Goal: Information Seeking & Learning: Learn about a topic

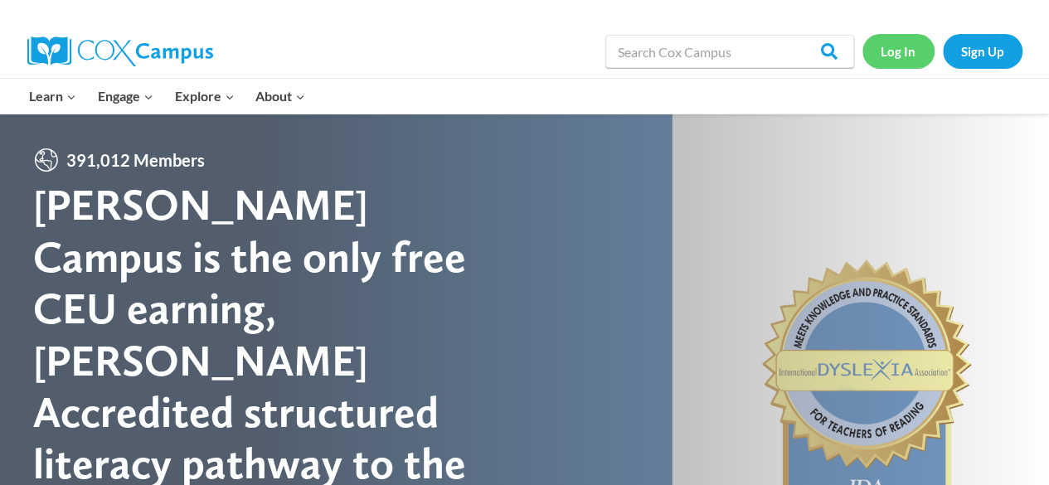
click at [888, 49] on link "Log In" at bounding box center [899, 51] width 72 height 34
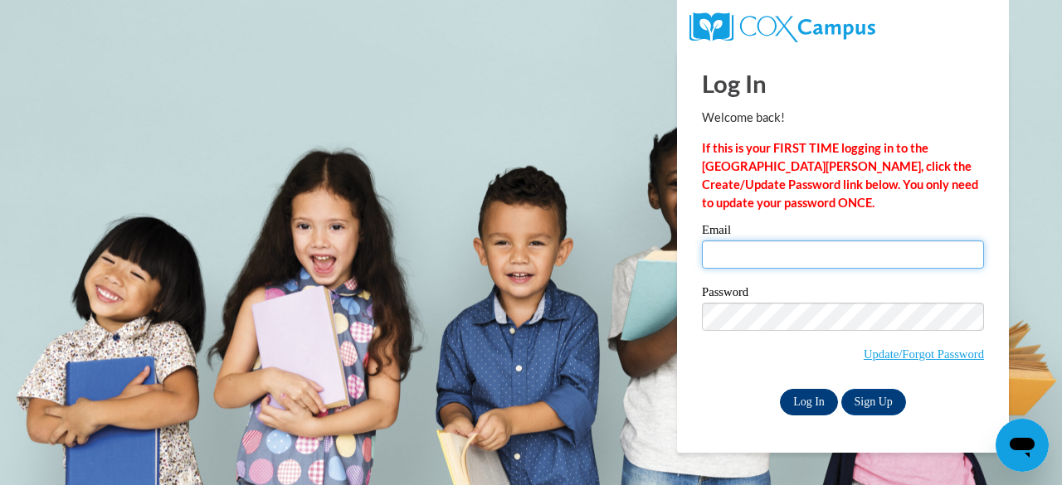
type input "[EMAIL_ADDRESS][DOMAIN_NAME]"
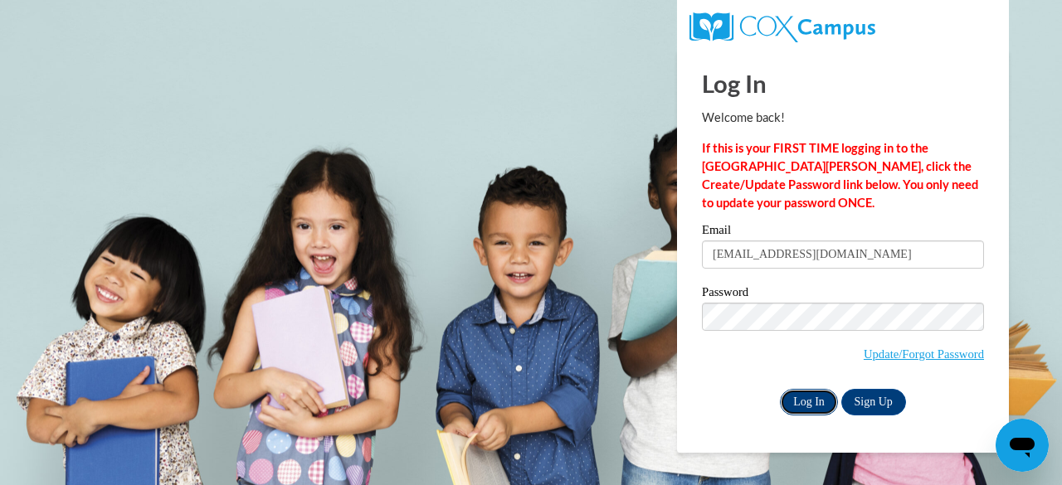
click at [812, 402] on input "Log In" at bounding box center [809, 402] width 58 height 27
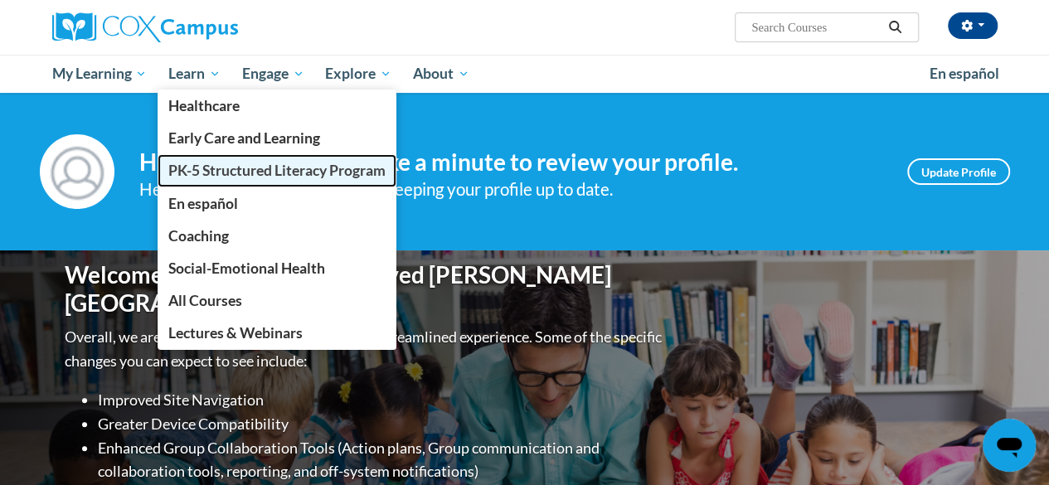
click at [199, 165] on span "PK-5 Structured Literacy Program" at bounding box center [276, 170] width 217 height 17
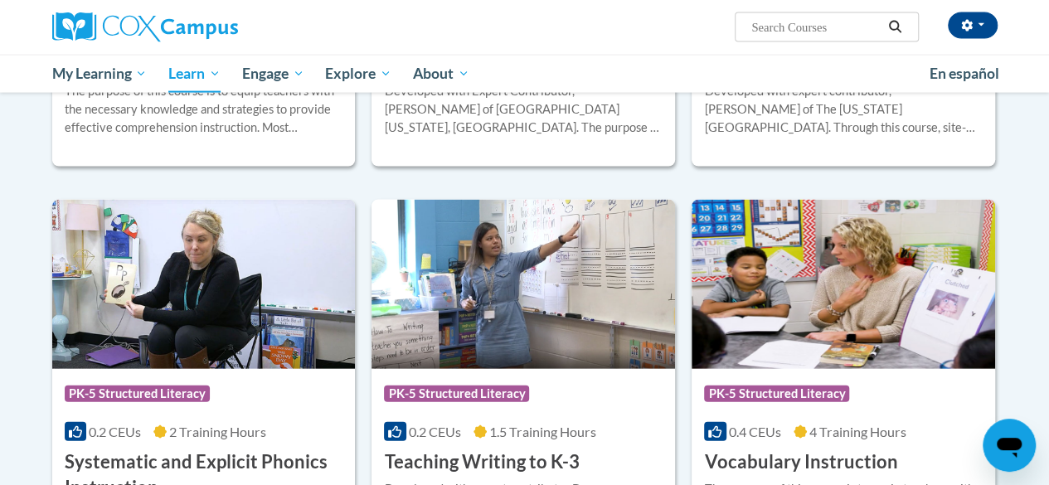
scroll to position [1623, 0]
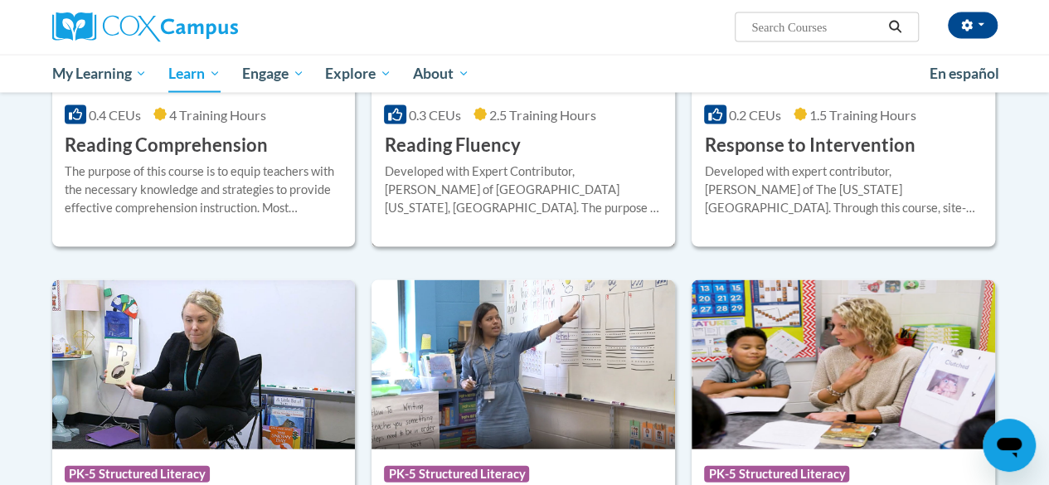
click at [562, 240] on div "More Info Open Developed with Expert Contributor, Dr. Laura Rhinehart of Univer…" at bounding box center [524, 200] width 304 height 85
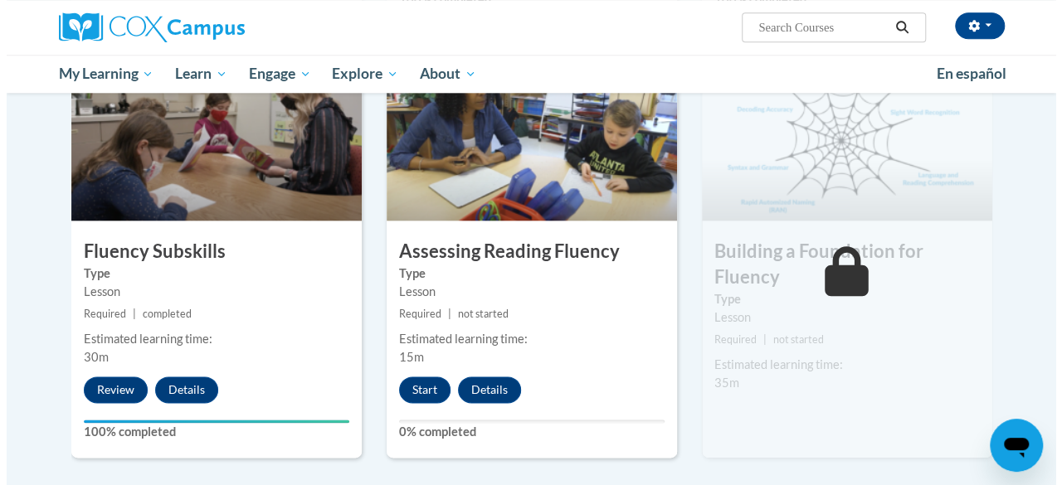
scroll to position [905, 0]
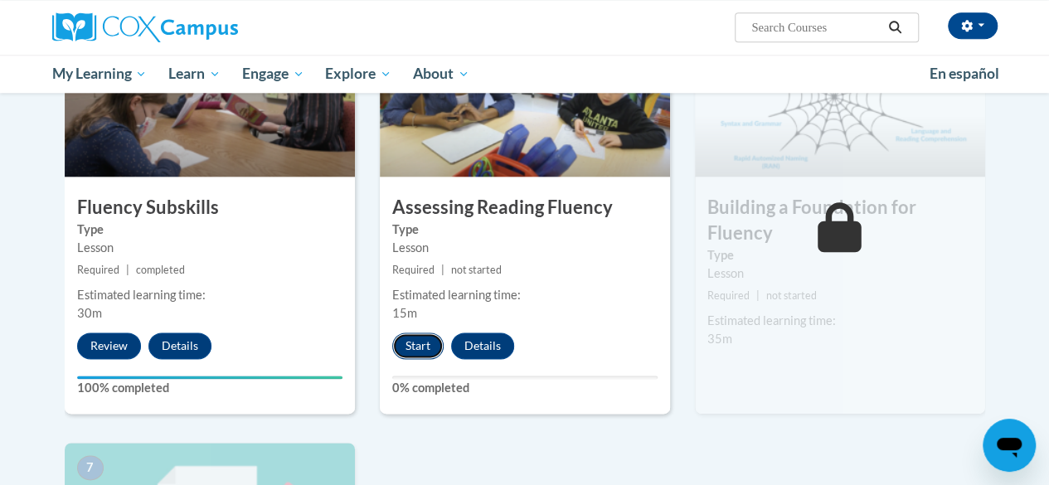
click at [419, 348] on button "Start" at bounding box center [417, 346] width 51 height 27
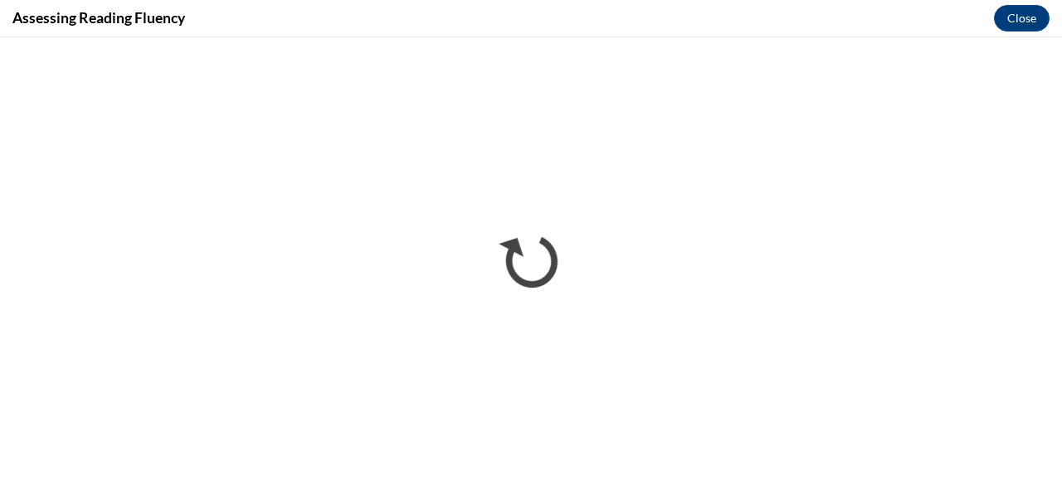
scroll to position [0, 0]
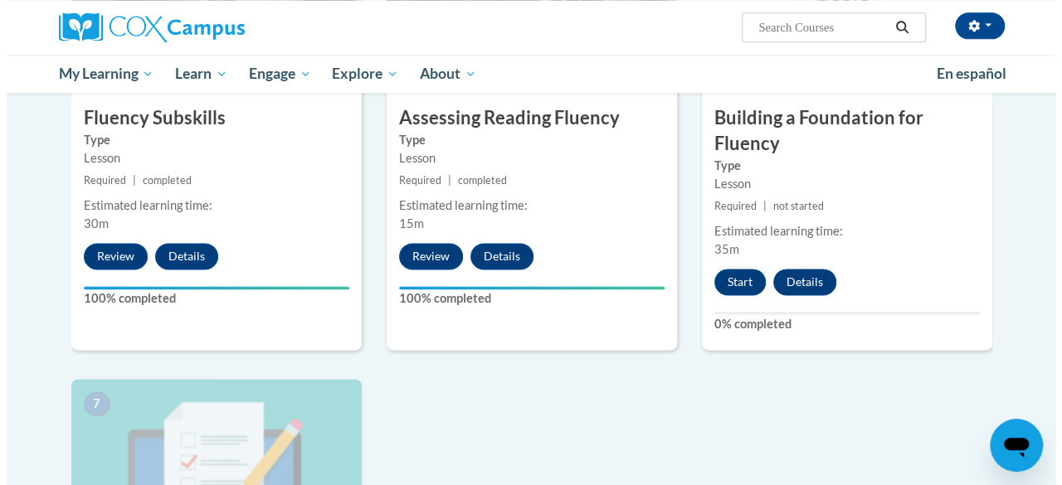
scroll to position [994, 0]
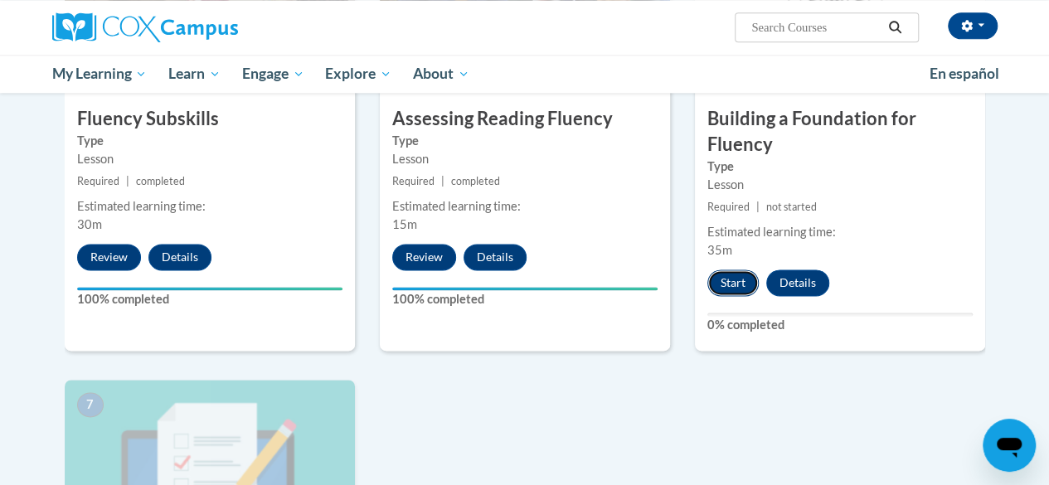
click at [746, 270] on button "Start" at bounding box center [733, 283] width 51 height 27
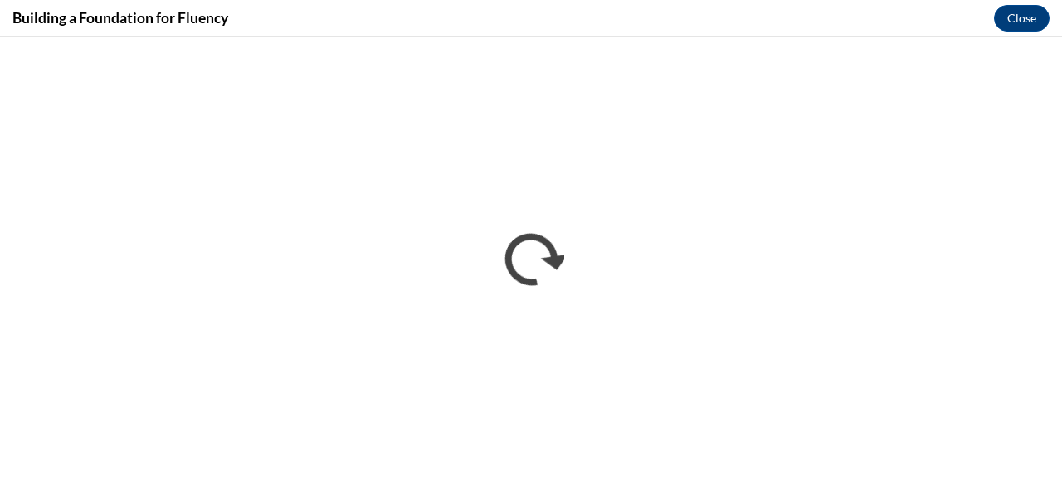
scroll to position [0, 0]
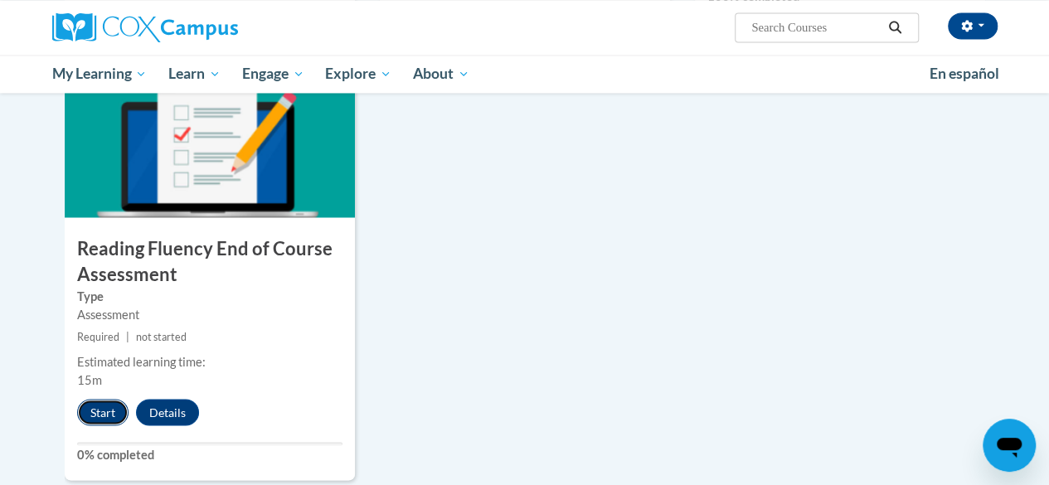
click at [97, 410] on button "Start" at bounding box center [102, 412] width 51 height 27
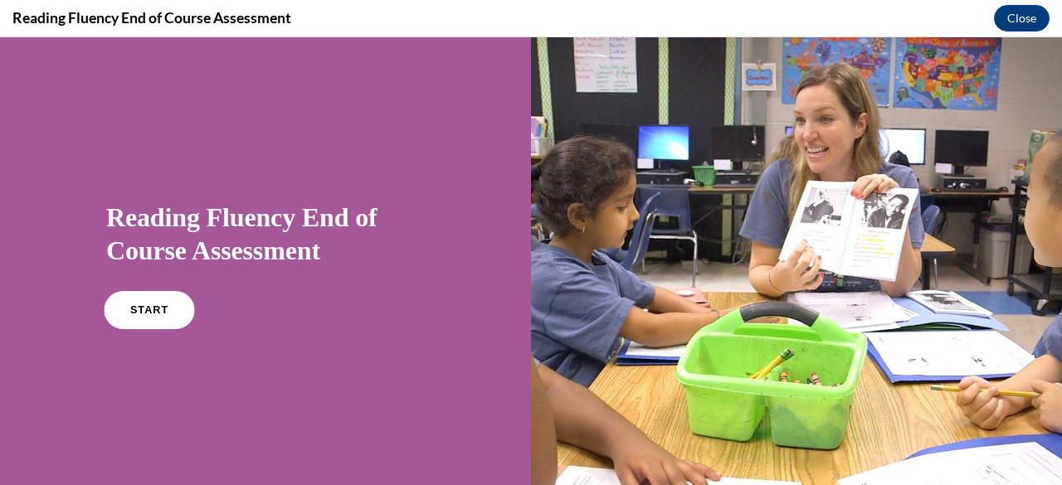
click at [173, 308] on link "START" at bounding box center [149, 310] width 90 height 38
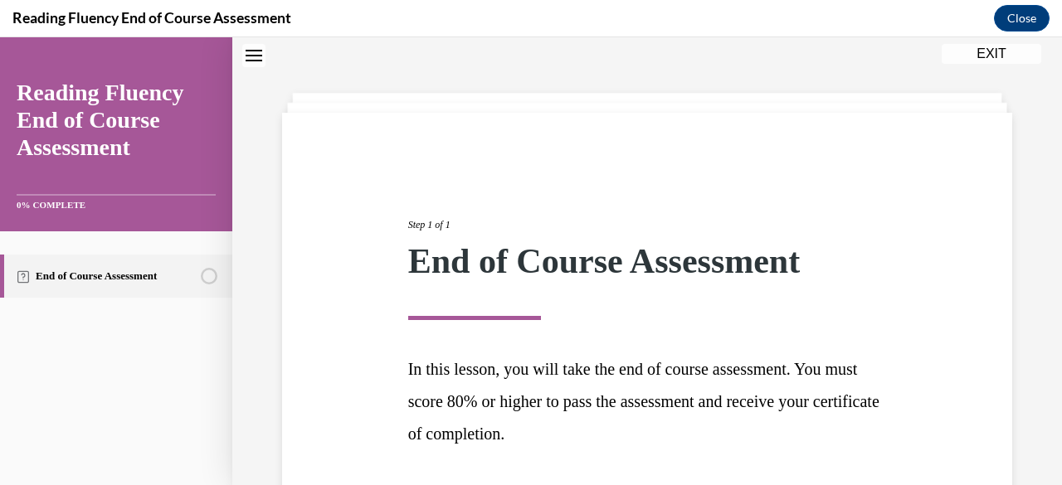
scroll to position [181, 0]
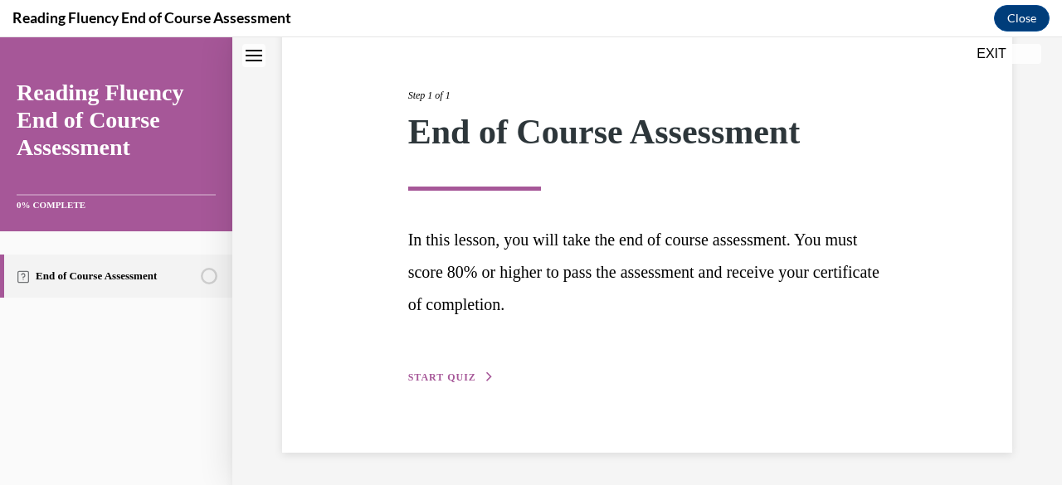
click at [485, 377] on icon "button" at bounding box center [490, 377] width 10 height 9
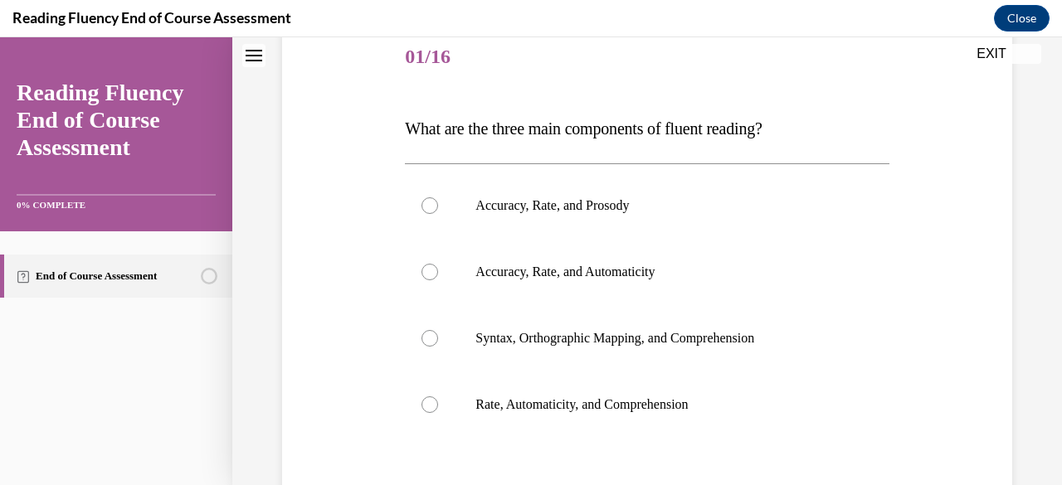
scroll to position [256, 0]
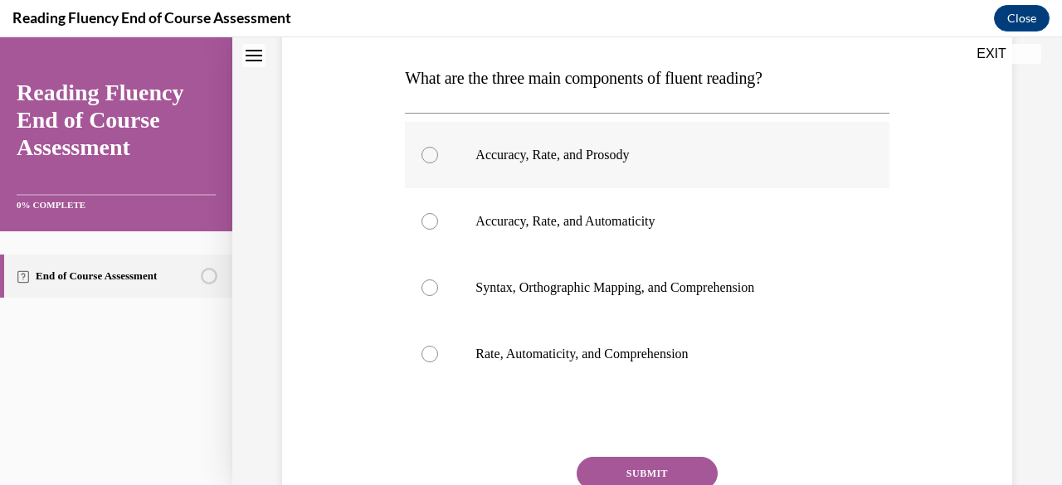
click at [839, 124] on label "Accuracy, Rate, and Prosody" at bounding box center [647, 155] width 484 height 66
click at [438, 147] on input "Accuracy, Rate, and Prosody" at bounding box center [429, 155] width 17 height 17
radio input "true"
click at [613, 472] on button "SUBMIT" at bounding box center [647, 473] width 141 height 33
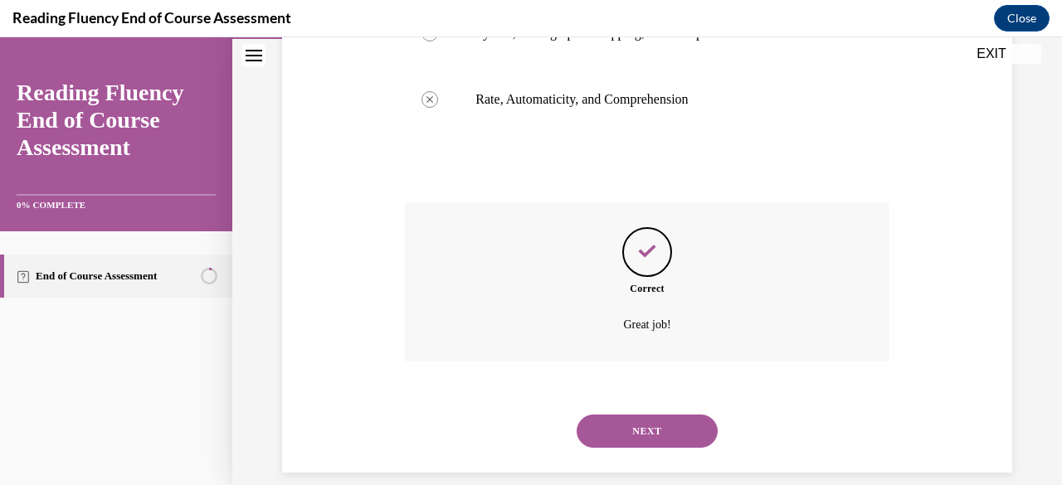
scroll to position [531, 0]
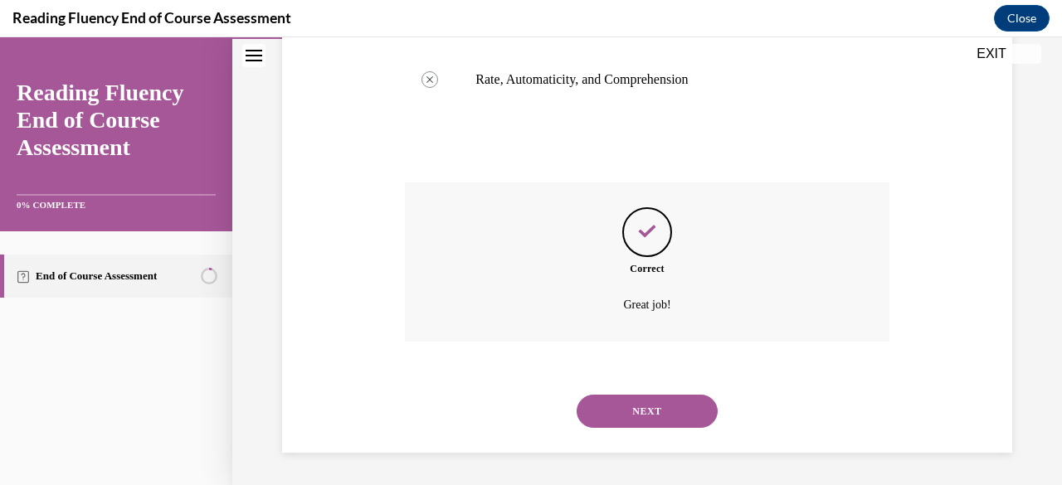
click at [612, 411] on button "NEXT" at bounding box center [647, 411] width 141 height 33
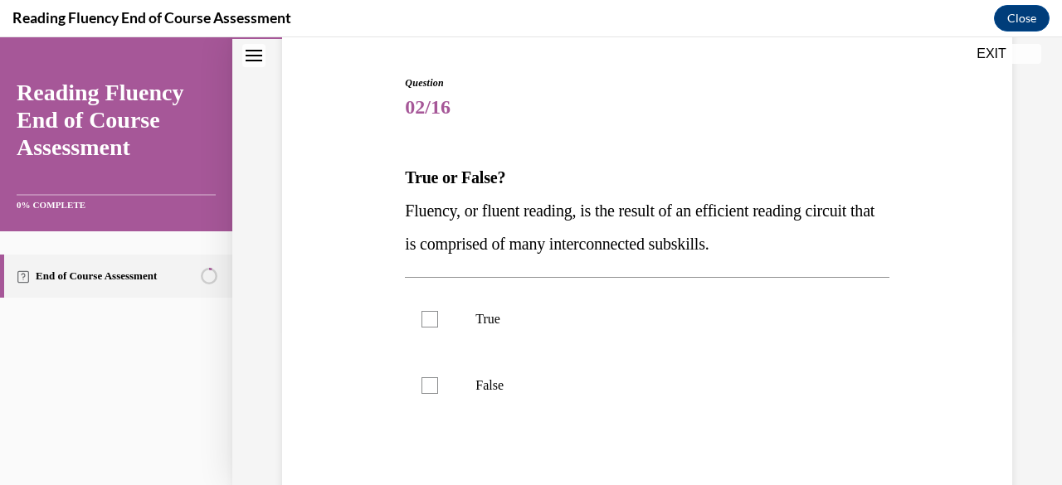
scroll to position [202, 0]
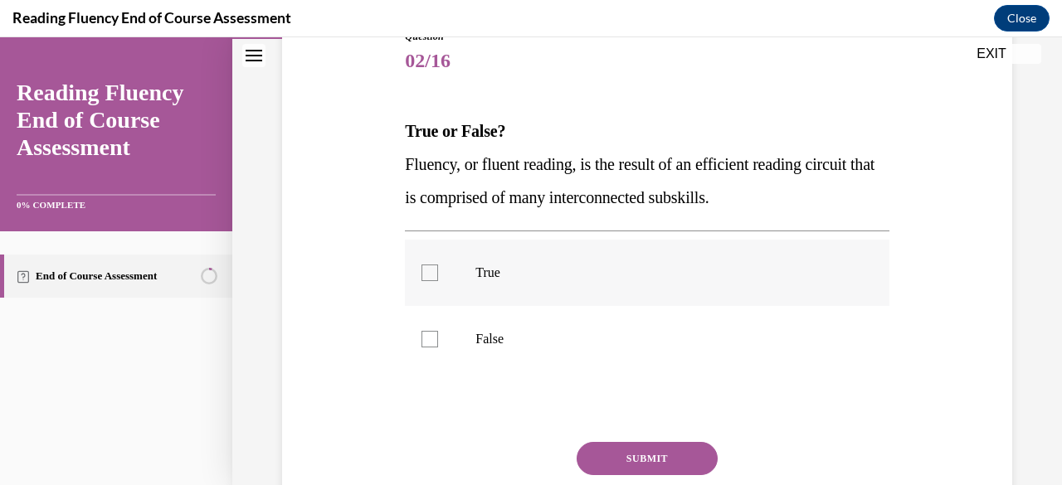
click at [856, 283] on label "True" at bounding box center [647, 273] width 484 height 66
click at [438, 281] on input "True" at bounding box center [429, 273] width 17 height 17
checkbox input "true"
click at [604, 448] on button "SUBMIT" at bounding box center [647, 458] width 141 height 33
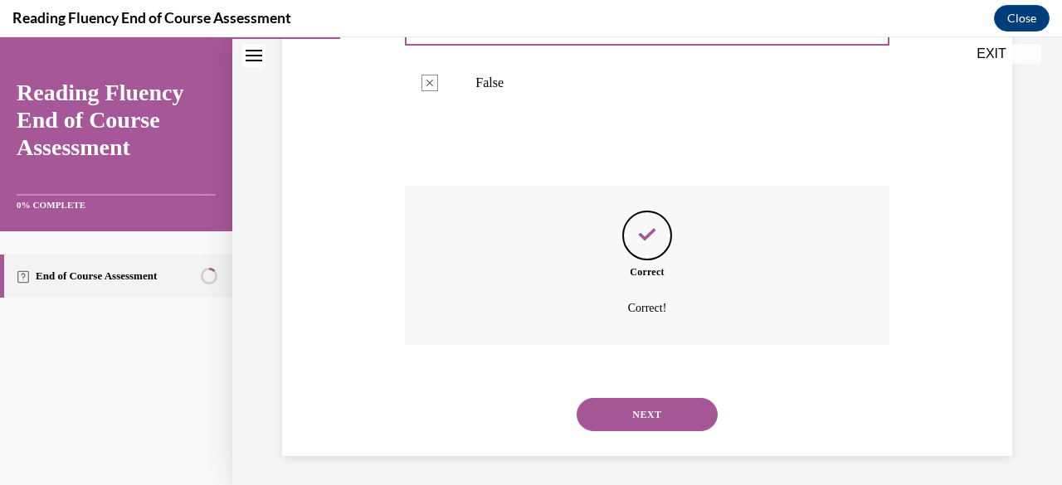
scroll to position [461, 0]
click at [660, 446] on div "SUBMIT NEXT" at bounding box center [647, 410] width 484 height 86
click at [688, 413] on button "NEXT" at bounding box center [647, 411] width 141 height 33
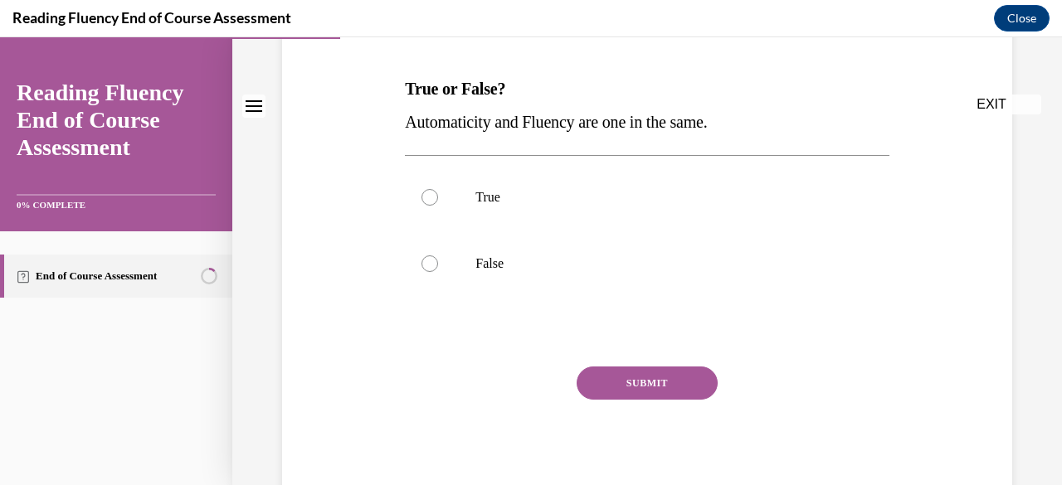
scroll to position [248, 0]
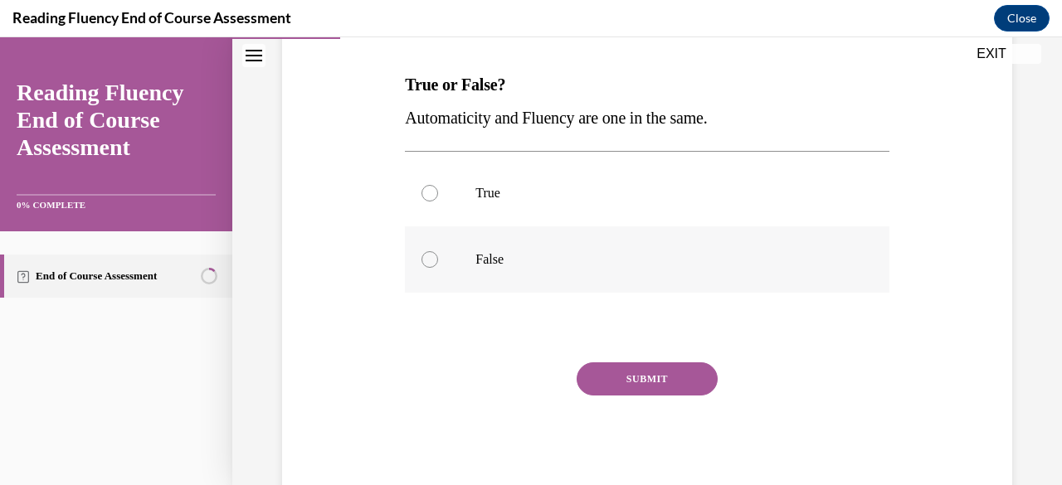
click at [645, 275] on label "False" at bounding box center [647, 259] width 484 height 66
click at [438, 268] on input "False" at bounding box center [429, 259] width 17 height 17
radio input "true"
click at [636, 373] on button "SUBMIT" at bounding box center [647, 379] width 141 height 33
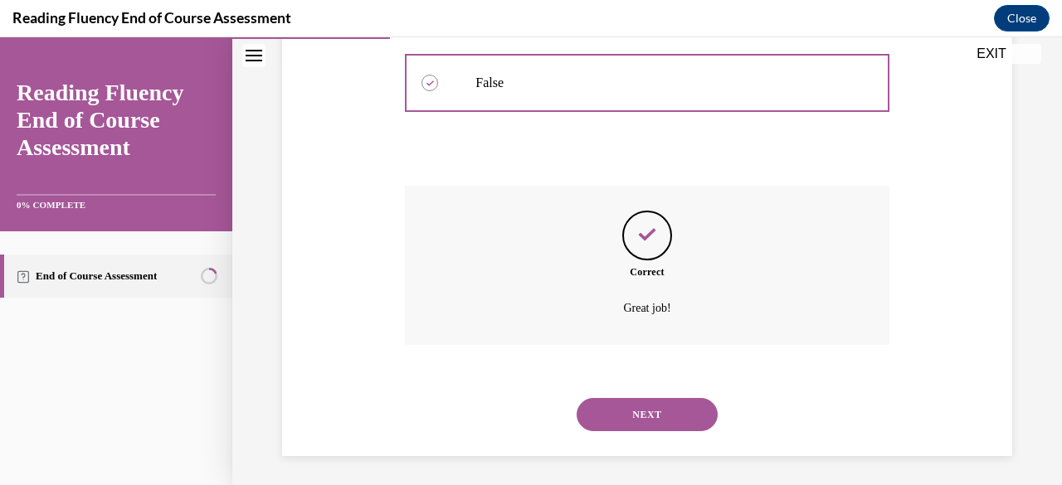
scroll to position [428, 0]
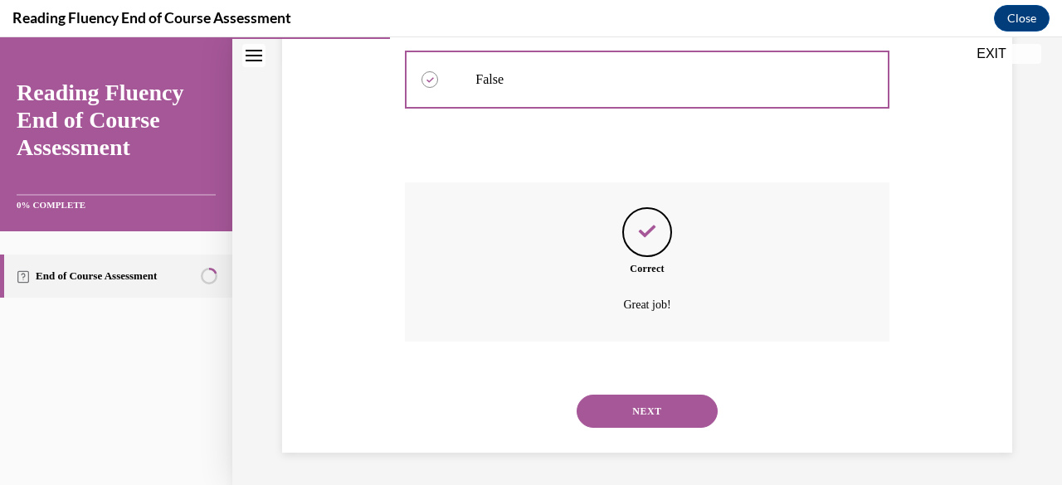
click at [613, 426] on button "NEXT" at bounding box center [647, 411] width 141 height 33
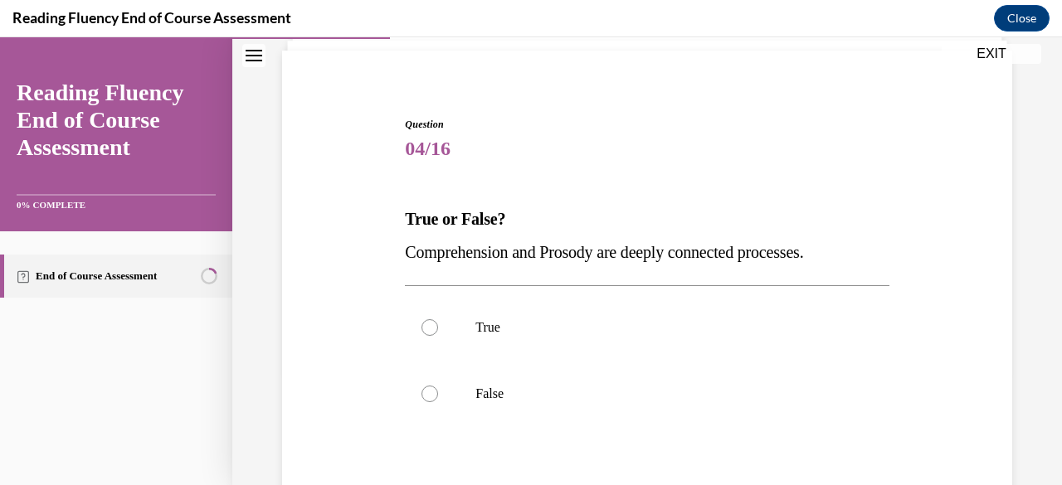
scroll to position [294, 0]
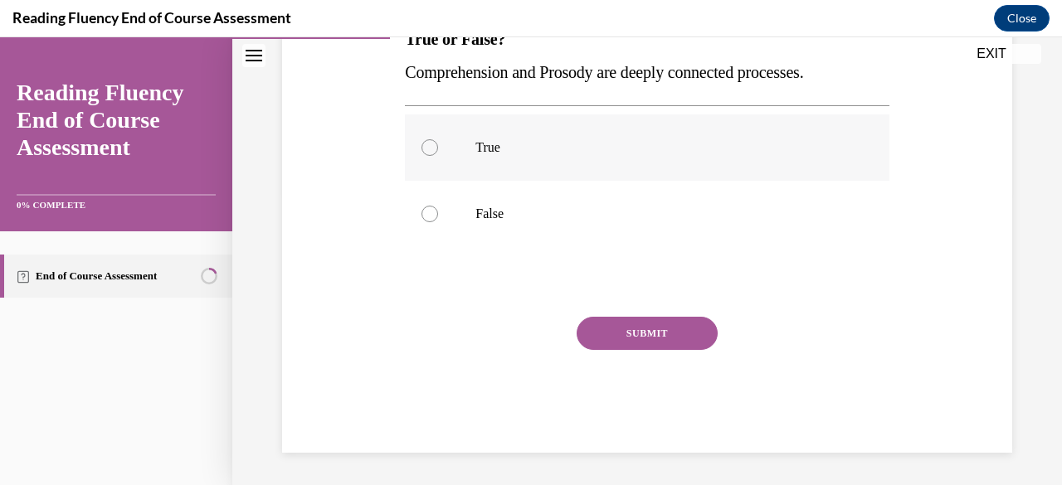
click at [719, 168] on label "True" at bounding box center [647, 147] width 484 height 66
click at [438, 156] on input "True" at bounding box center [429, 147] width 17 height 17
radio input "true"
click at [647, 328] on button "SUBMIT" at bounding box center [647, 333] width 141 height 33
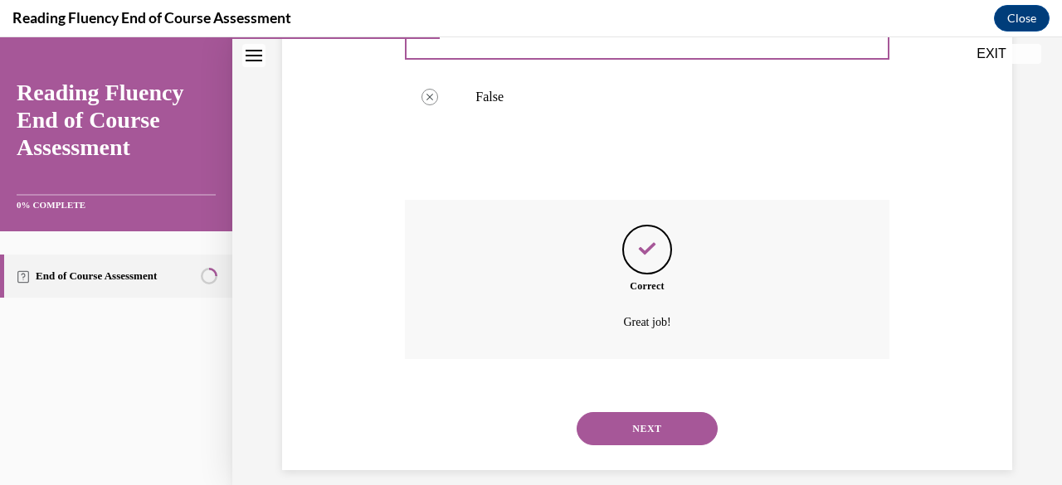
scroll to position [428, 0]
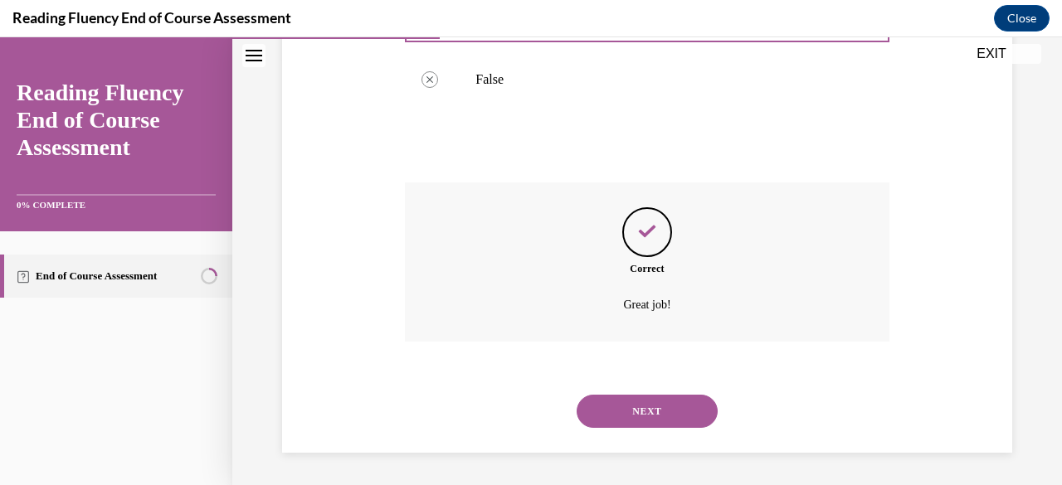
click at [628, 396] on button "NEXT" at bounding box center [647, 411] width 141 height 33
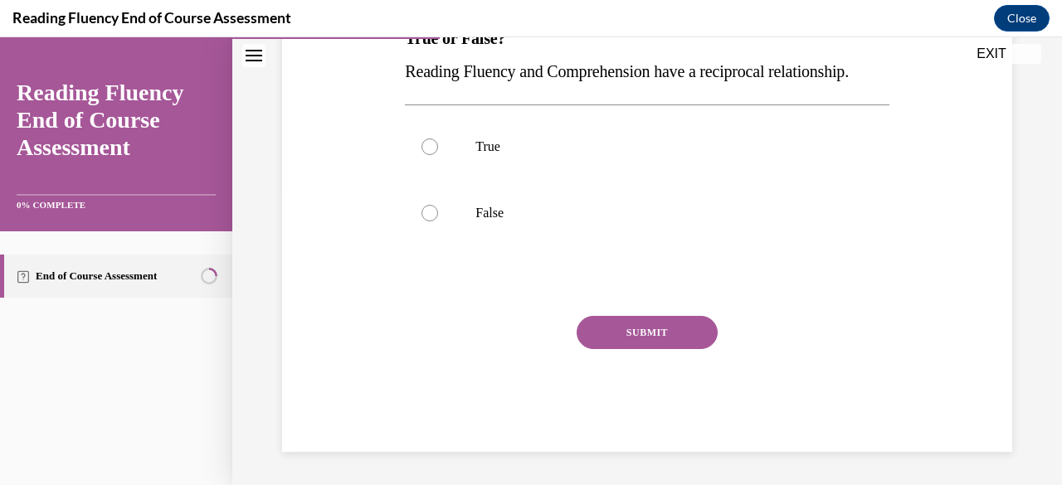
scroll to position [307, 0]
click at [682, 180] on label "True" at bounding box center [647, 147] width 484 height 66
click at [438, 155] on input "True" at bounding box center [429, 147] width 17 height 17
radio input "true"
click at [669, 349] on button "SUBMIT" at bounding box center [647, 332] width 141 height 33
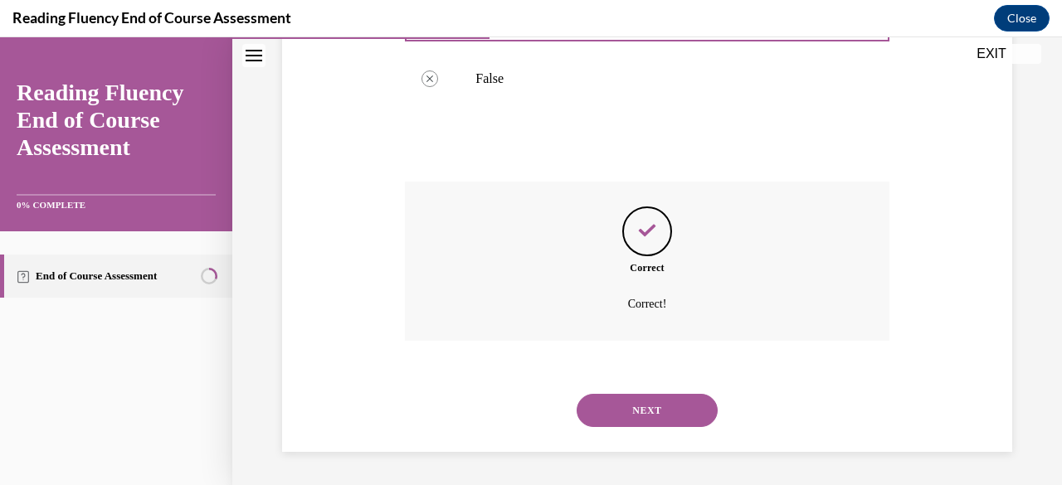
scroll to position [461, 0]
click at [627, 397] on button "NEXT" at bounding box center [647, 410] width 141 height 33
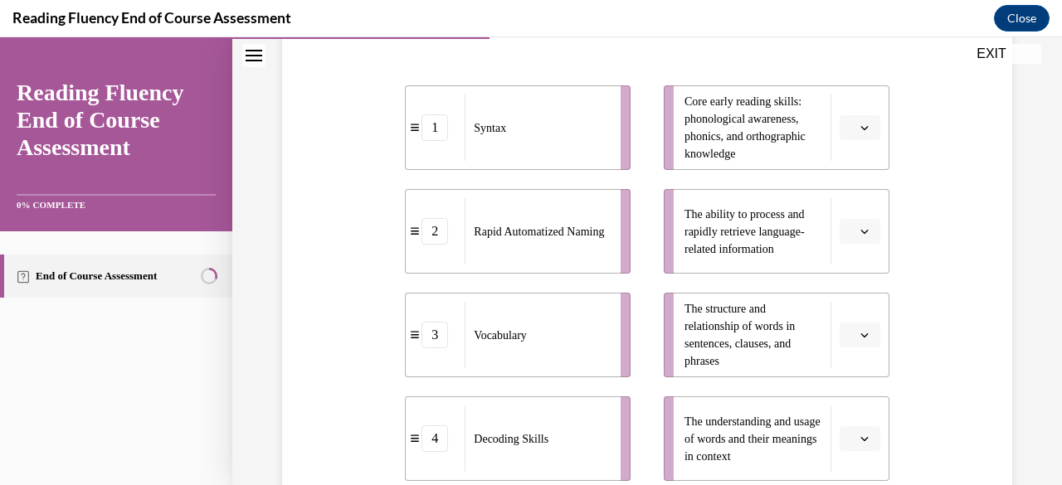
scroll to position [392, 0]
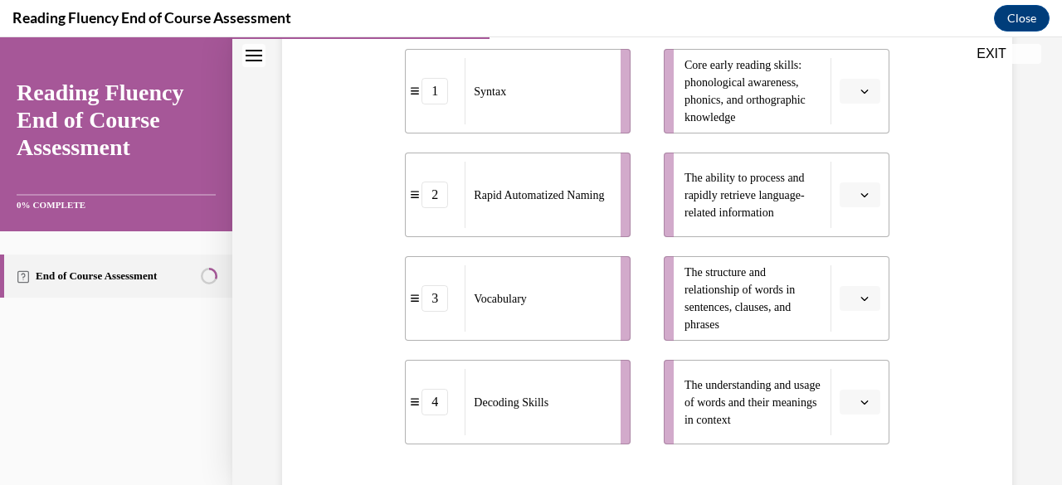
click at [850, 302] on span "Please select an option" at bounding box center [853, 298] width 6 height 17
click at [849, 169] on div "1" at bounding box center [846, 162] width 41 height 33
click at [850, 195] on span "Please select an option" at bounding box center [853, 195] width 6 height 17
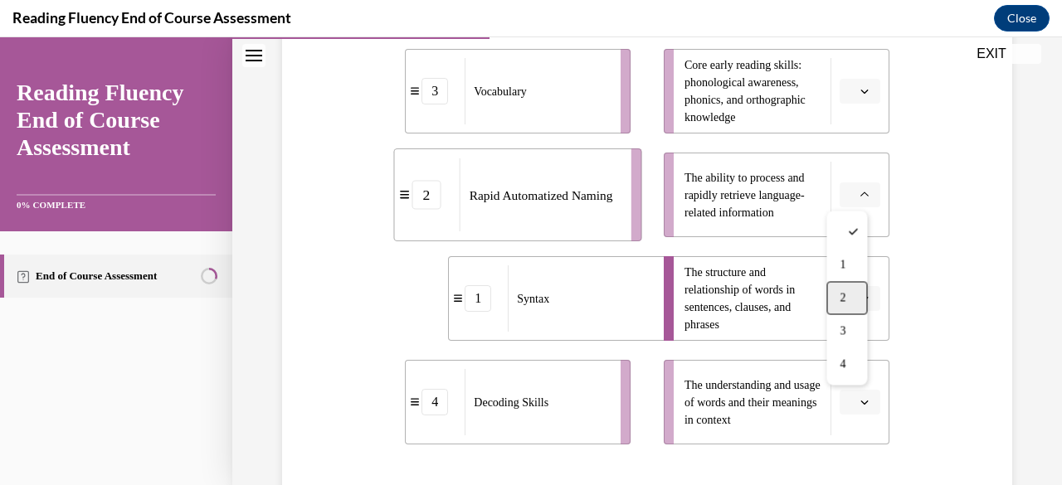
click at [831, 294] on div "2" at bounding box center [846, 297] width 41 height 33
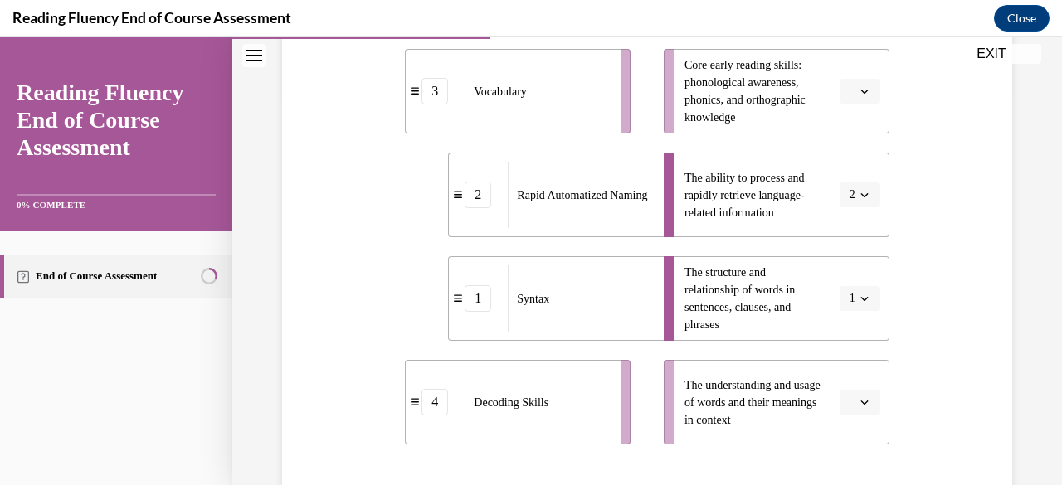
click at [845, 406] on button "button" at bounding box center [860, 402] width 41 height 25
click at [854, 328] on div "3" at bounding box center [846, 332] width 41 height 33
click at [869, 99] on button "button" at bounding box center [860, 91] width 41 height 25
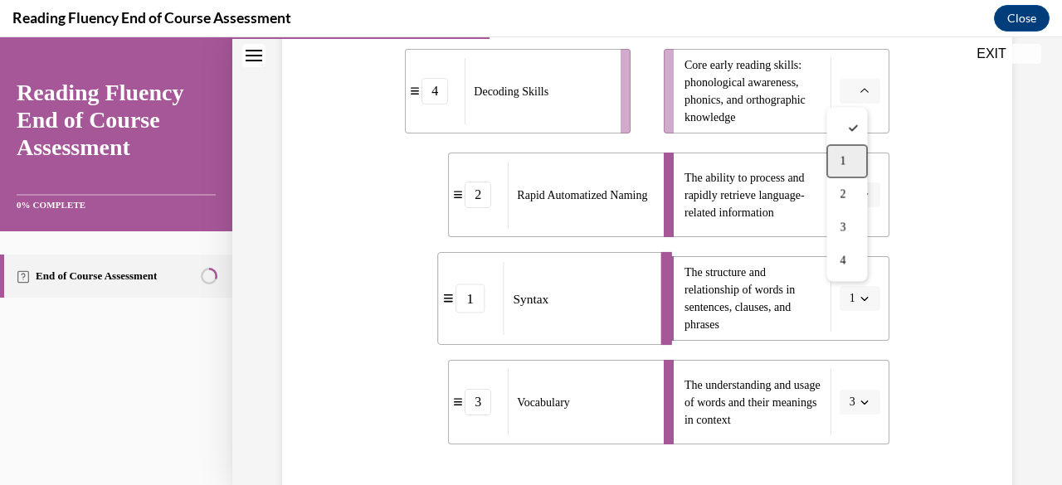
click at [838, 162] on div "1" at bounding box center [846, 160] width 41 height 33
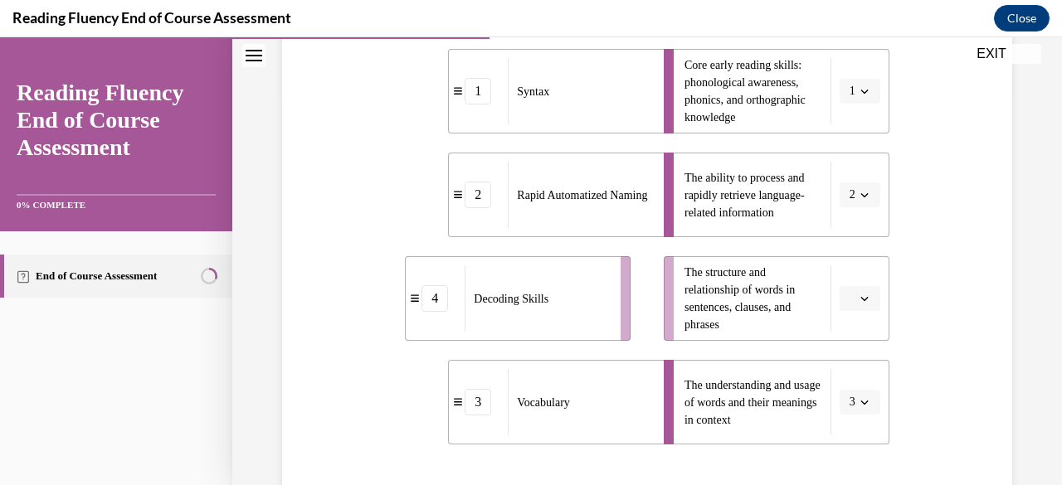
click at [859, 304] on span "button" at bounding box center [865, 299] width 12 height 12
click at [851, 256] on div "4" at bounding box center [846, 262] width 41 height 33
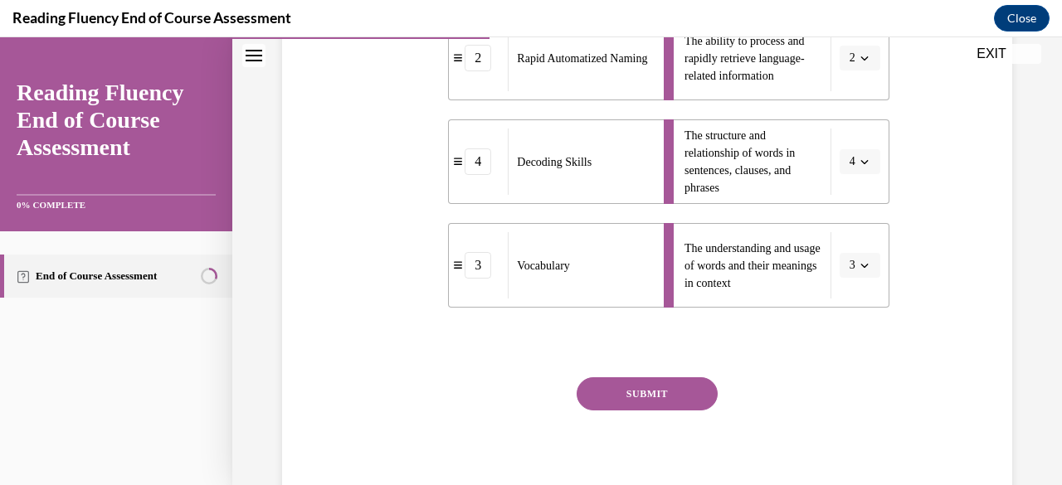
scroll to position [529, 0]
click at [632, 411] on div "SUBMIT" at bounding box center [647, 418] width 484 height 83
click at [666, 391] on button "SUBMIT" at bounding box center [647, 393] width 141 height 33
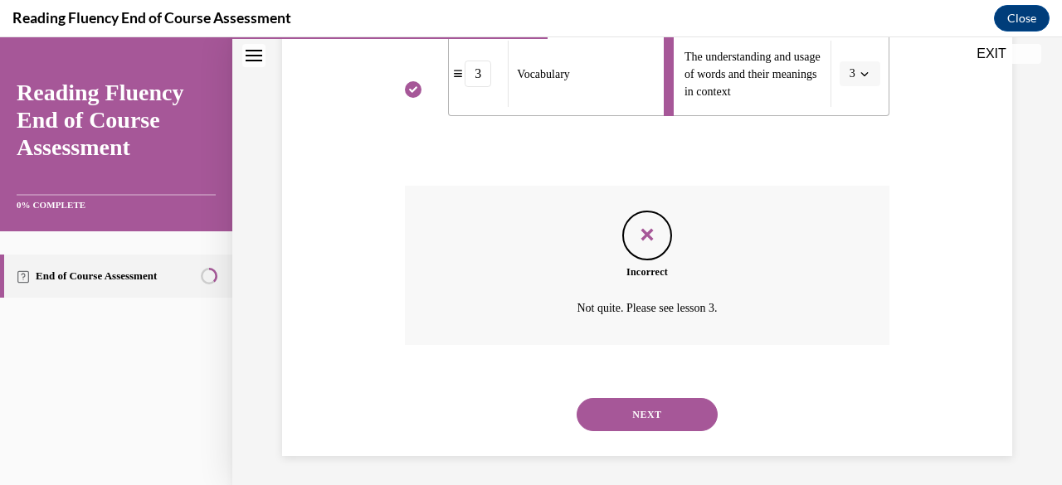
scroll to position [723, 0]
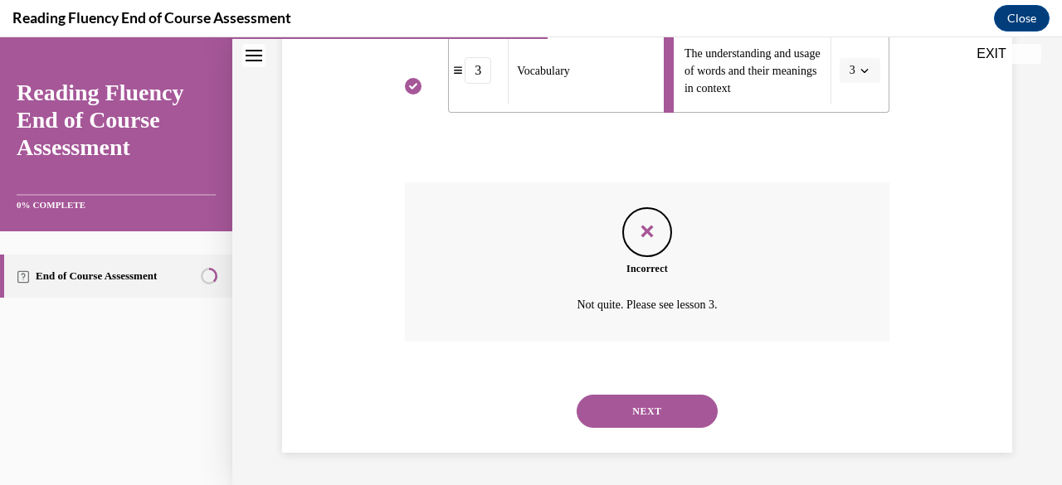
click at [677, 411] on button "NEXT" at bounding box center [647, 411] width 141 height 33
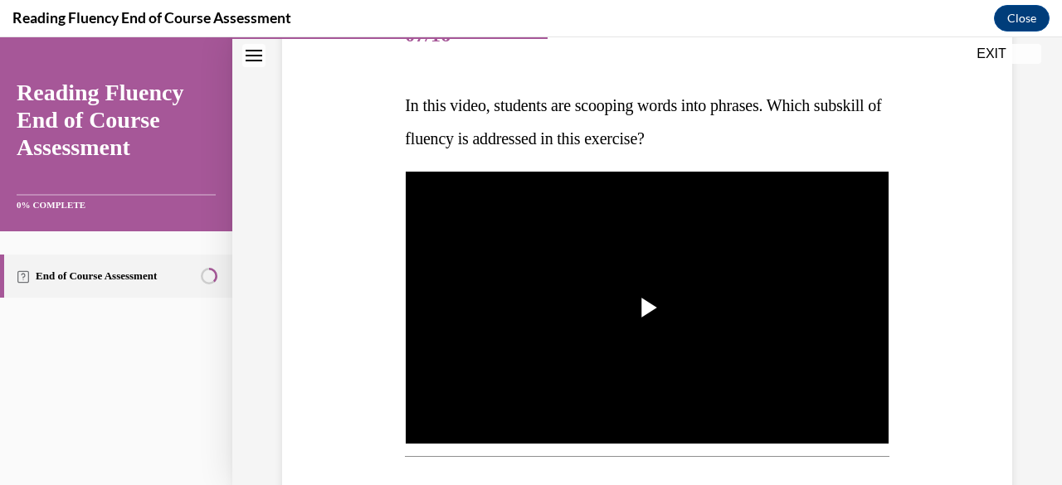
scroll to position [253, 0]
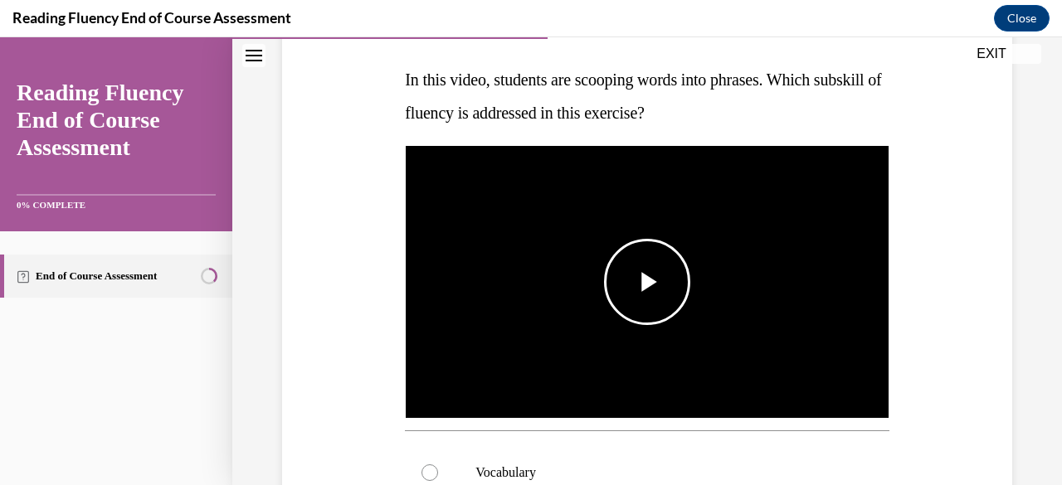
click at [743, 283] on img "Video player" at bounding box center [647, 282] width 484 height 272
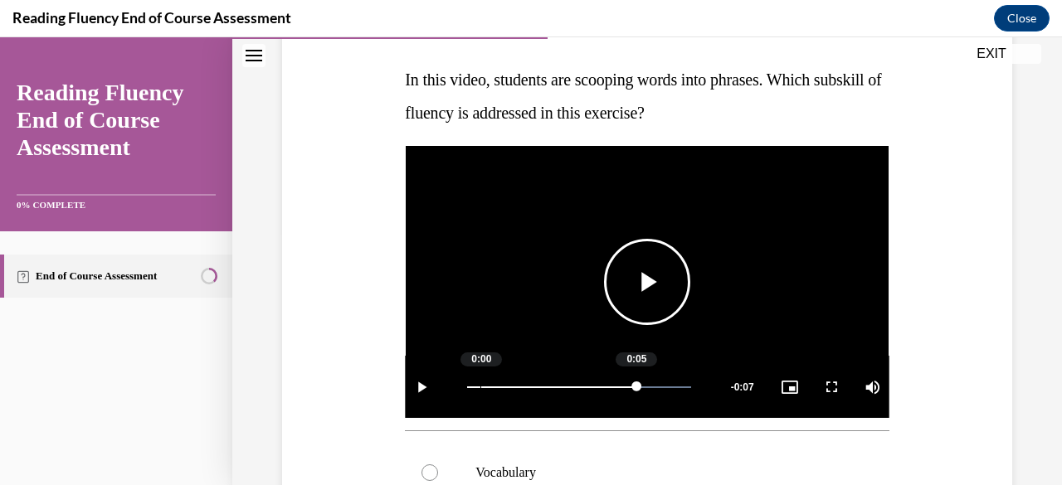
click at [478, 382] on div "Loaded : 100.00% 0:00 0:05" at bounding box center [579, 387] width 240 height 62
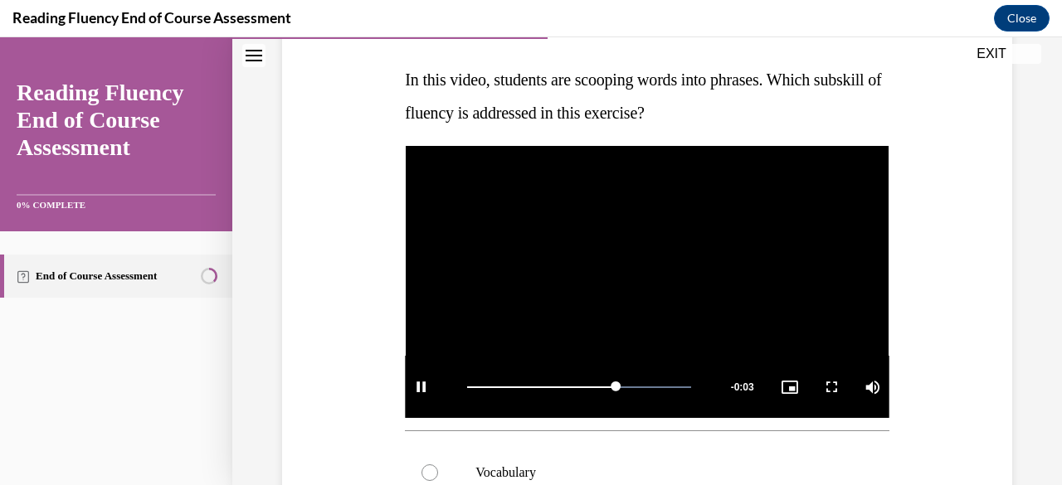
click at [695, 309] on video "Video player" at bounding box center [647, 282] width 484 height 272
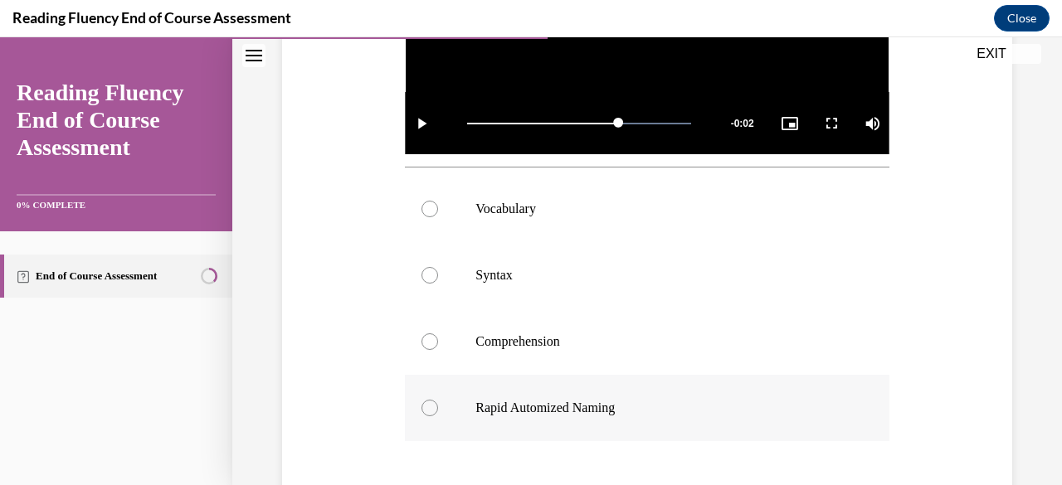
scroll to position [592, 0]
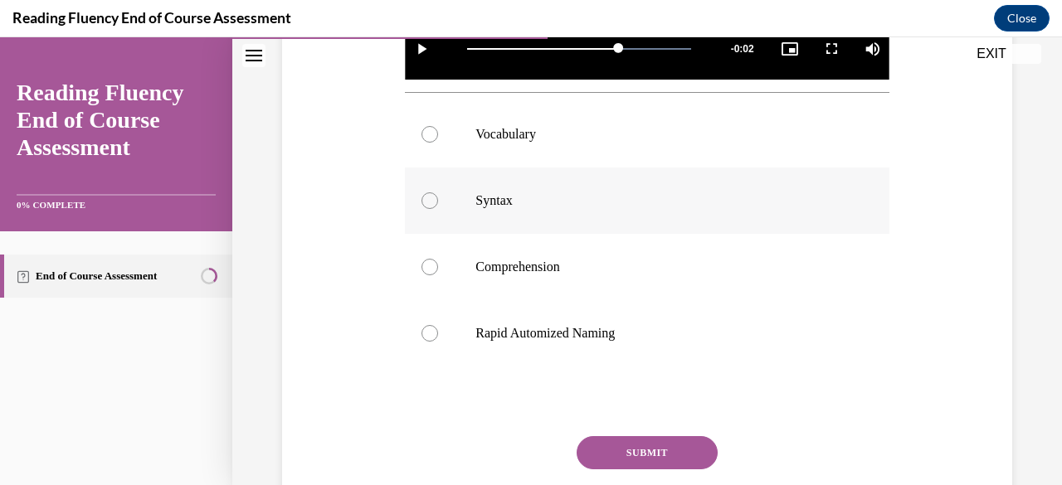
click at [718, 194] on p "Syntax" at bounding box center [661, 200] width 372 height 17
click at [438, 194] on input "Syntax" at bounding box center [429, 200] width 17 height 17
radio input "true"
click at [642, 436] on button "SUBMIT" at bounding box center [647, 452] width 141 height 33
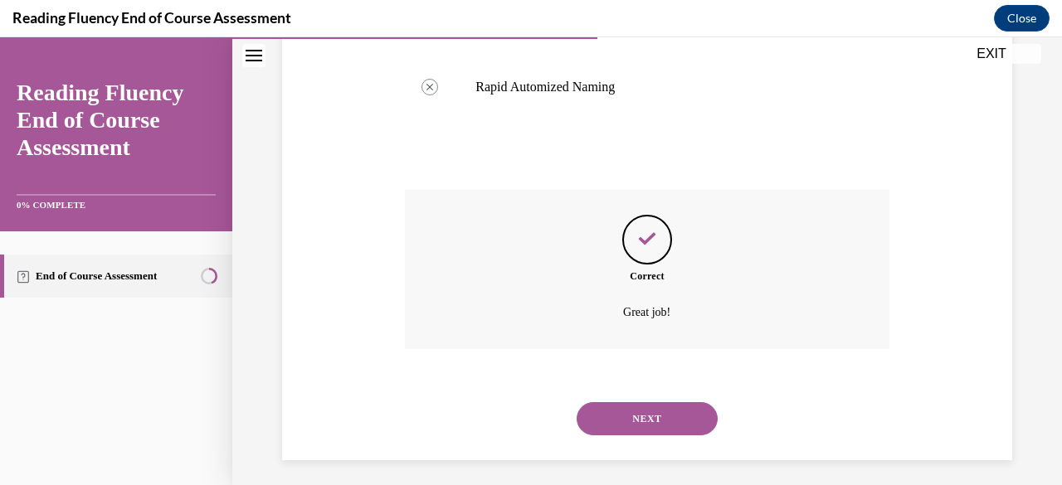
scroll to position [840, 0]
click at [670, 437] on div "NEXT" at bounding box center [647, 416] width 484 height 66
click at [689, 416] on button "NEXT" at bounding box center [647, 416] width 141 height 33
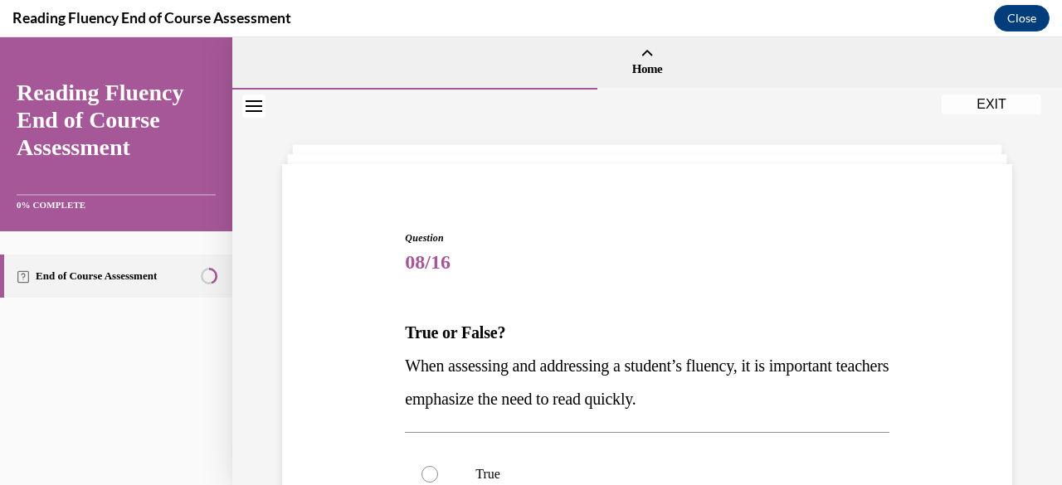
scroll to position [230, 0]
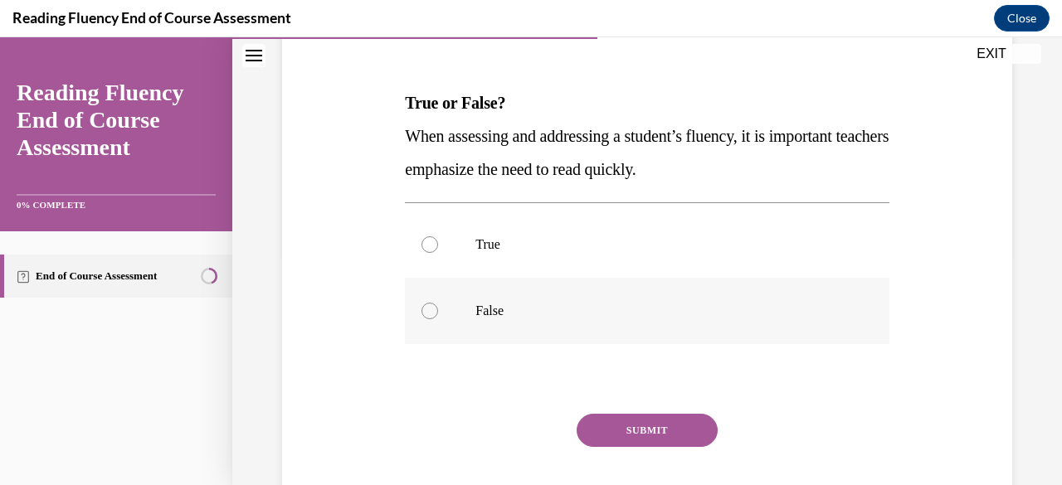
click at [727, 338] on label "False" at bounding box center [647, 311] width 484 height 66
click at [438, 319] on input "False" at bounding box center [429, 311] width 17 height 17
radio input "true"
click at [621, 439] on button "SUBMIT" at bounding box center [647, 430] width 141 height 33
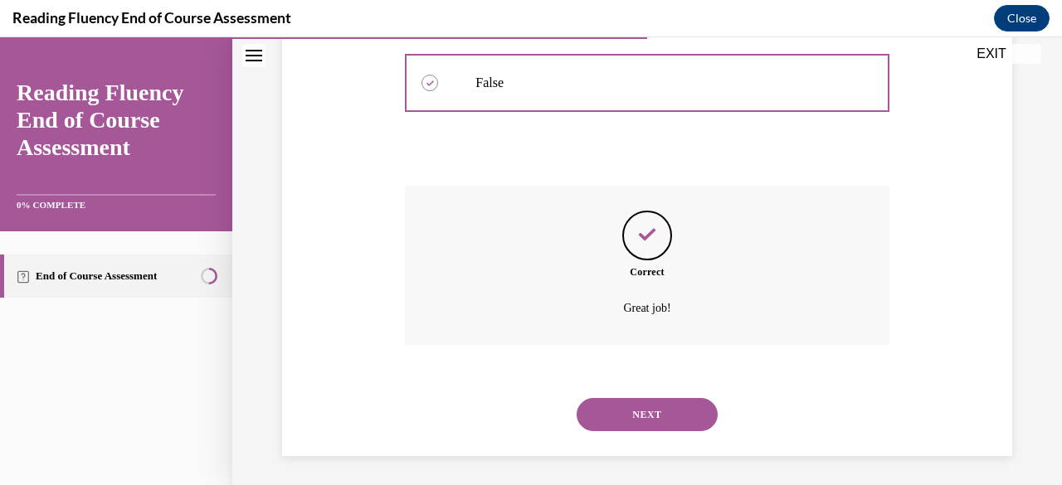
scroll to position [461, 0]
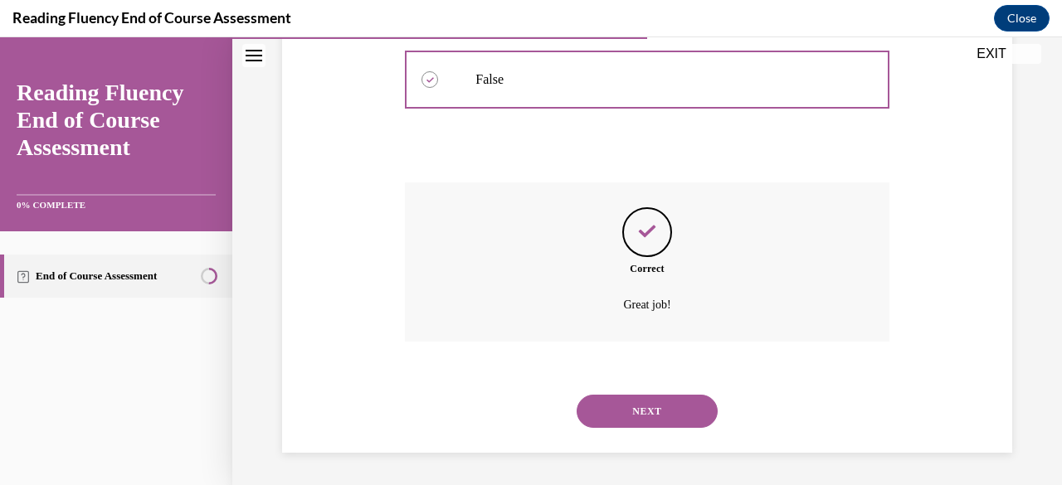
click at [627, 435] on div "NEXT" at bounding box center [647, 411] width 484 height 66
click at [647, 424] on button "NEXT" at bounding box center [647, 411] width 141 height 33
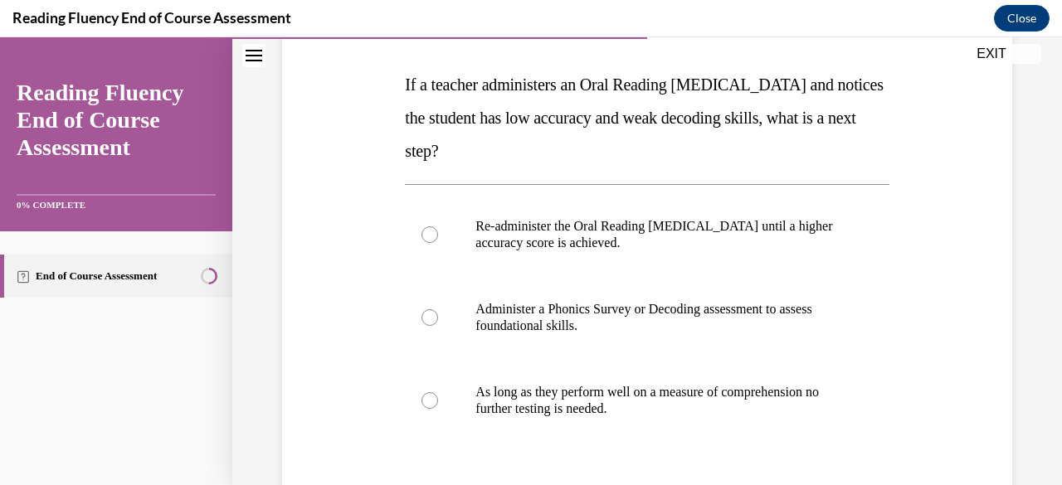
scroll to position [254, 0]
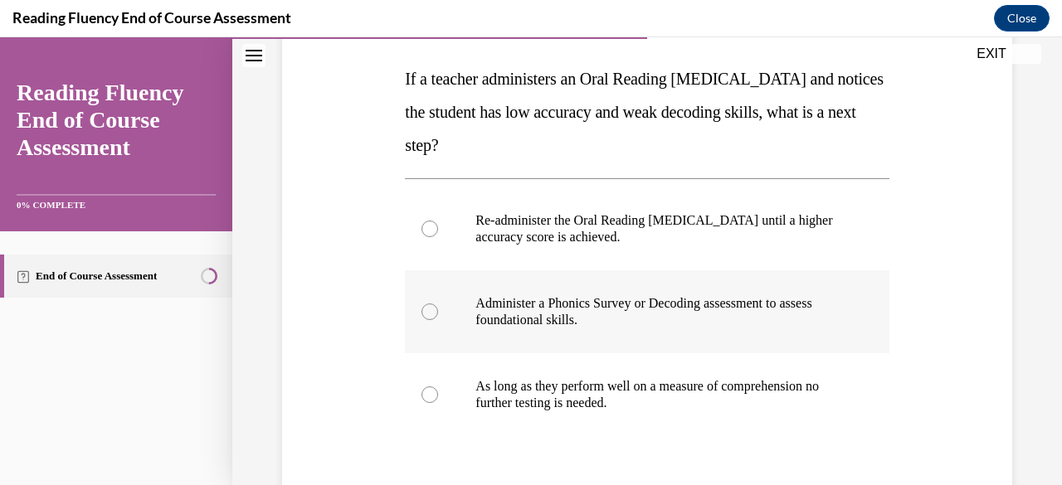
click at [543, 309] on p "Administer a Phonics Survey or Decoding assessment to assess foundational skill…" at bounding box center [661, 311] width 372 height 33
click at [438, 309] on input "Administer a Phonics Survey or Decoding assessment to assess foundational skill…" at bounding box center [429, 312] width 17 height 17
radio input "true"
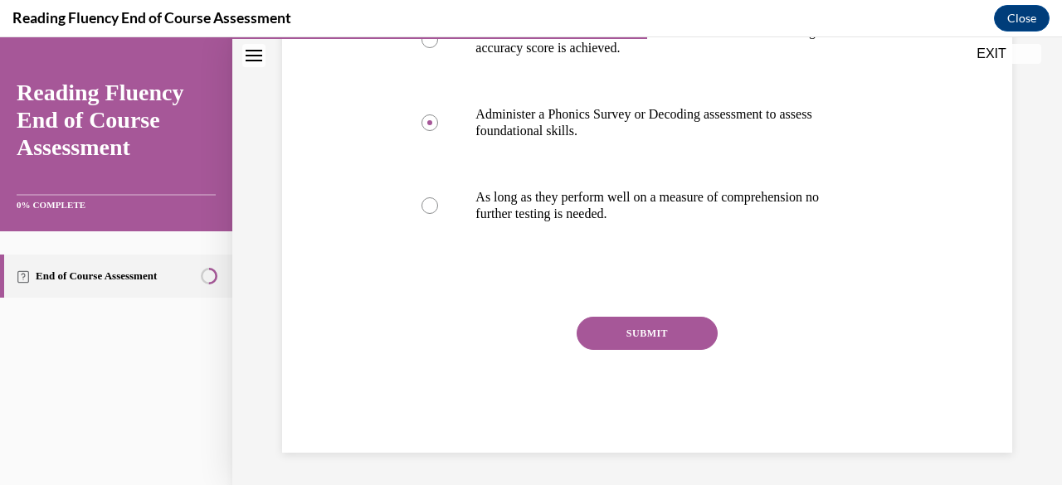
click at [610, 327] on button "SUBMIT" at bounding box center [647, 333] width 141 height 33
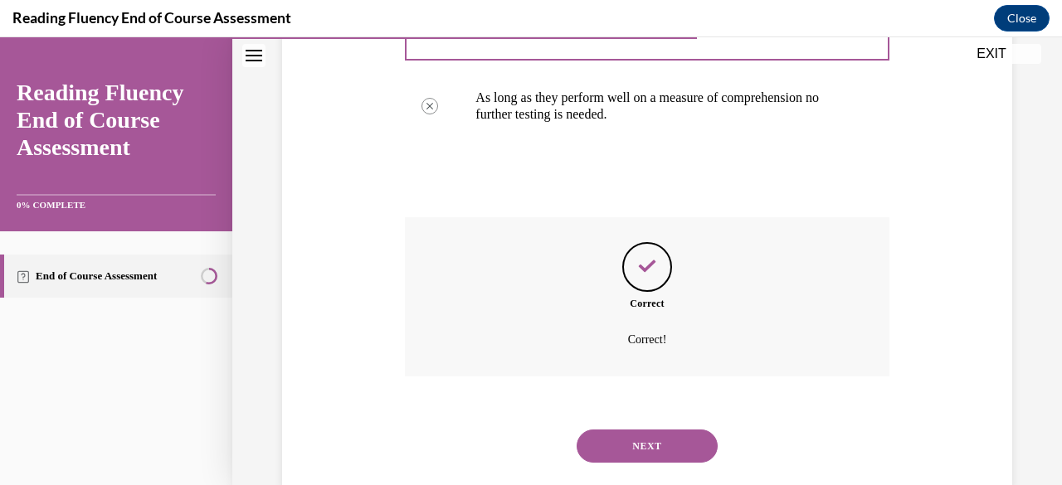
scroll to position [577, 0]
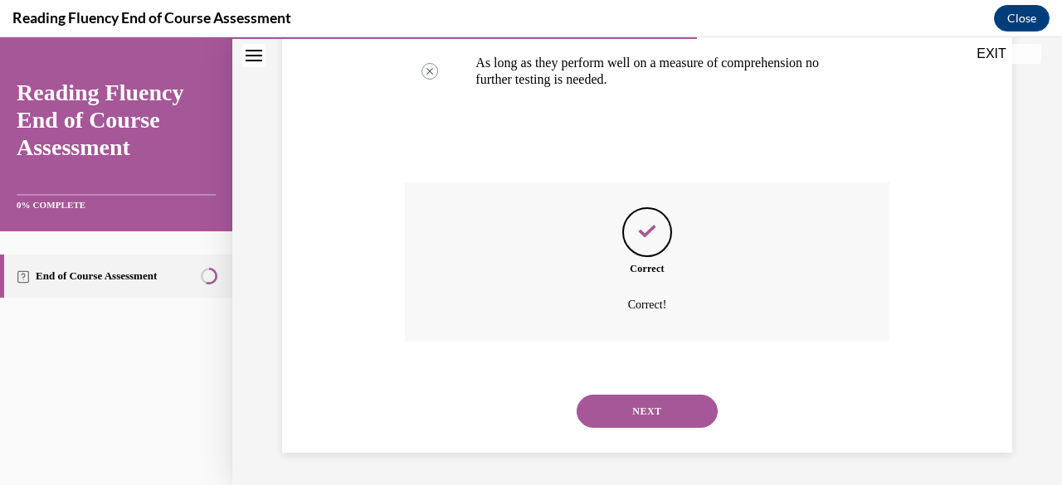
click at [595, 406] on button "NEXT" at bounding box center [647, 411] width 141 height 33
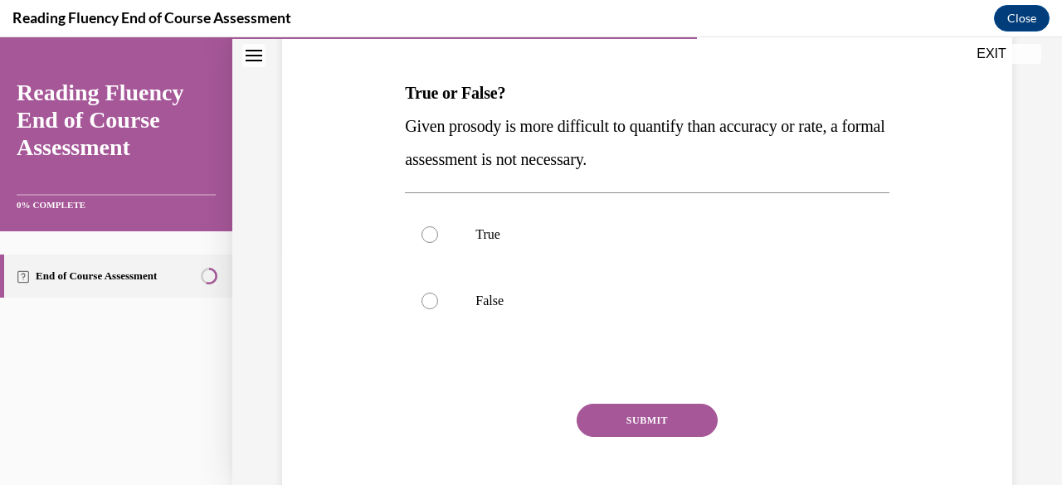
scroll to position [249, 0]
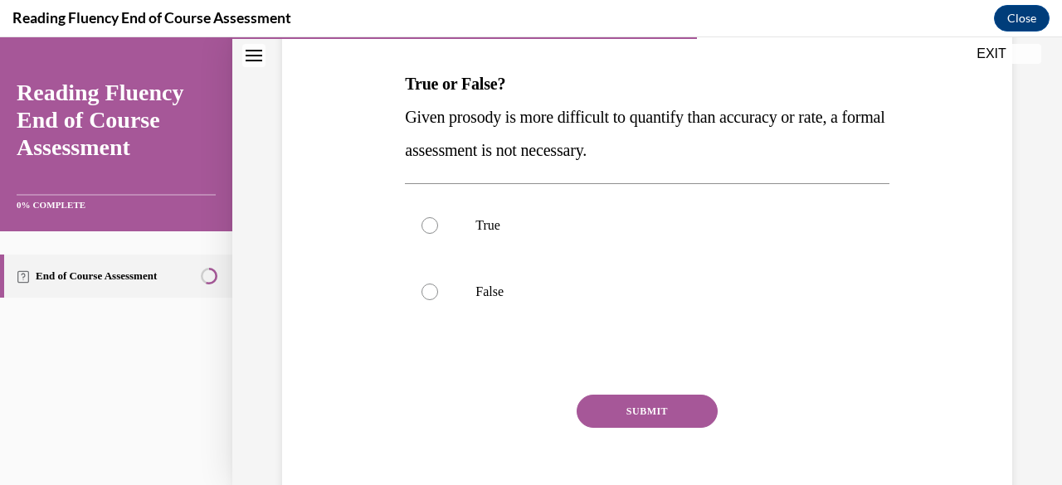
click at [650, 325] on div "True False" at bounding box center [647, 258] width 484 height 150
click at [692, 288] on p "False" at bounding box center [661, 292] width 372 height 17
click at [438, 288] on input "False" at bounding box center [429, 292] width 17 height 17
radio input "true"
click at [645, 403] on button "SUBMIT" at bounding box center [647, 411] width 141 height 33
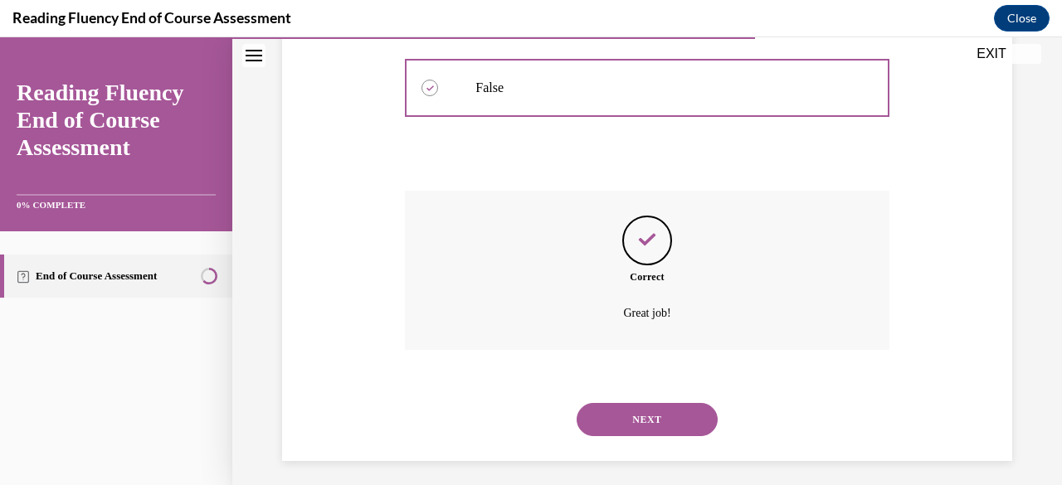
scroll to position [461, 0]
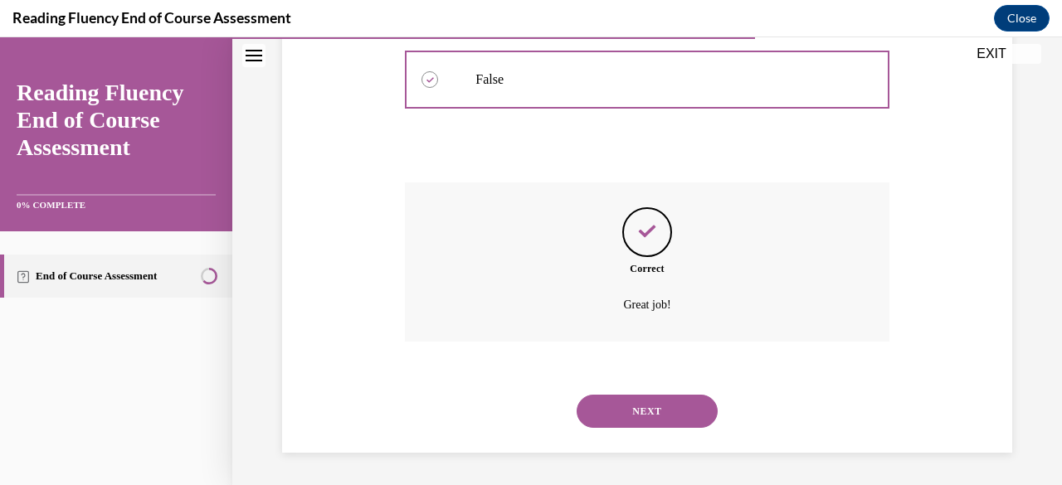
click at [649, 404] on button "NEXT" at bounding box center [647, 411] width 141 height 33
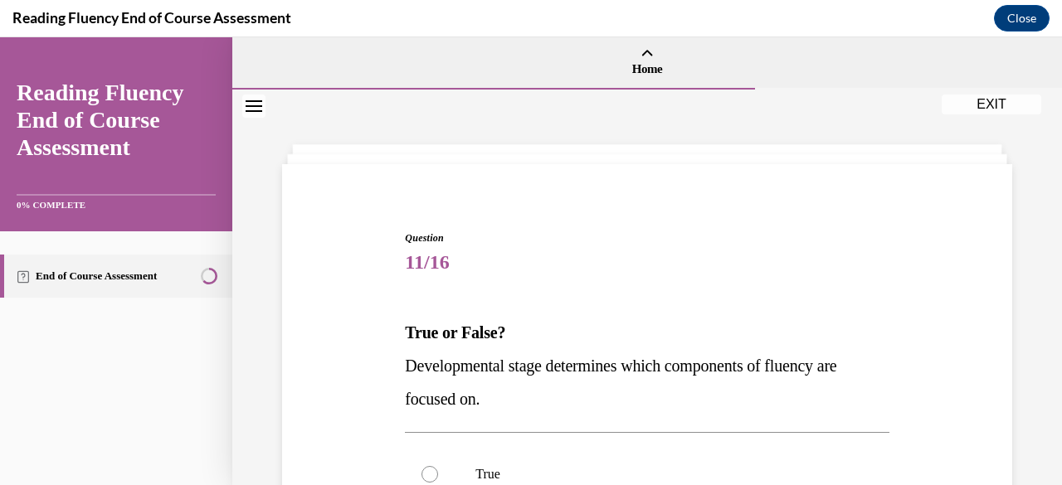
scroll to position [163, 0]
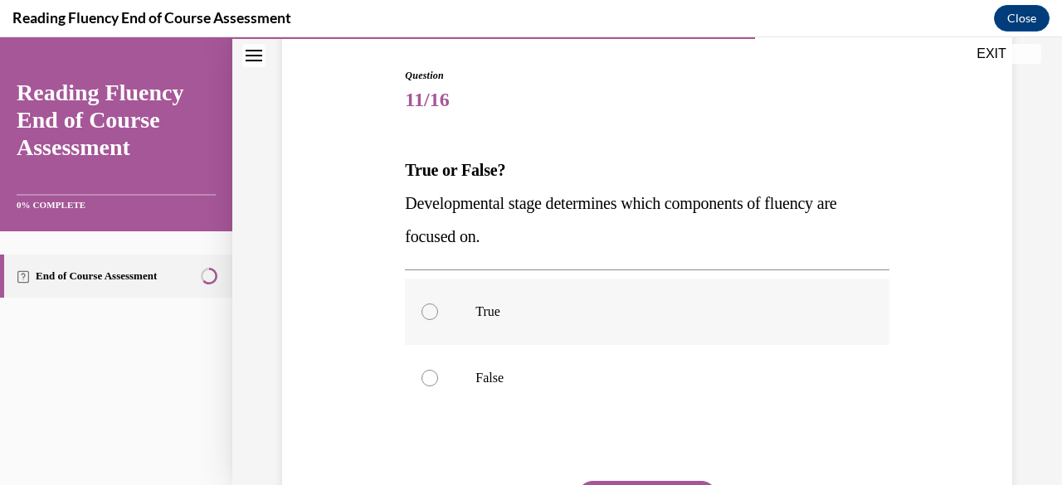
click at [786, 299] on label "True" at bounding box center [647, 312] width 484 height 66
click at [438, 304] on input "True" at bounding box center [429, 312] width 17 height 17
radio input "true"
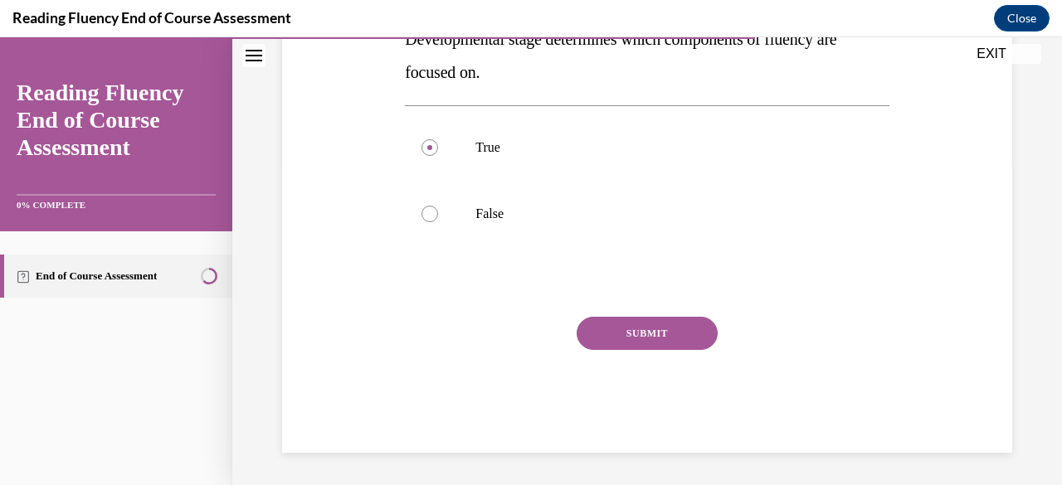
click at [675, 338] on button "SUBMIT" at bounding box center [647, 333] width 141 height 33
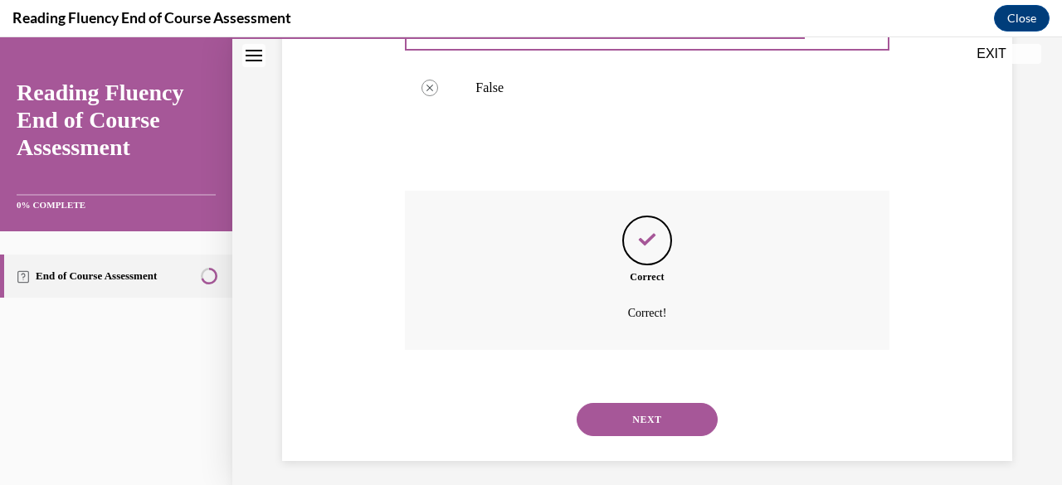
scroll to position [461, 0]
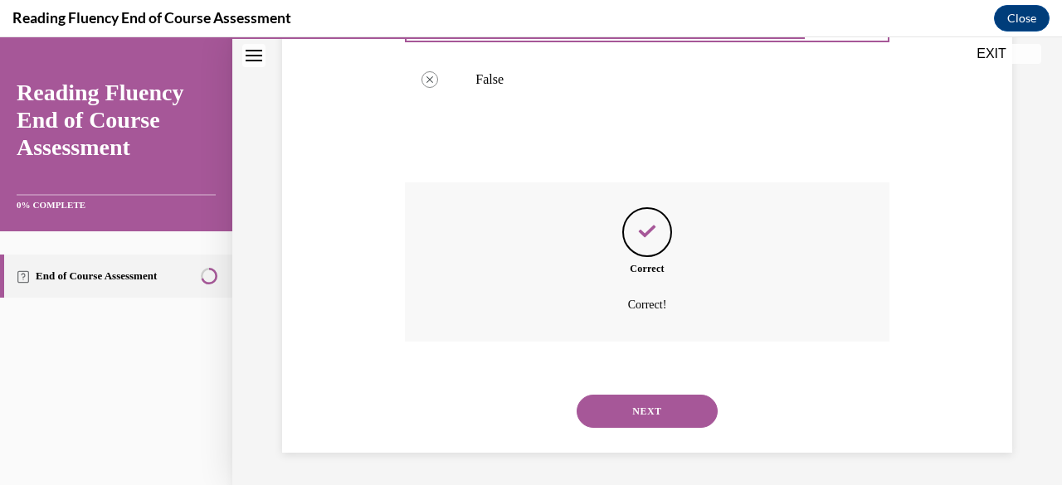
click at [646, 407] on button "NEXT" at bounding box center [647, 411] width 141 height 33
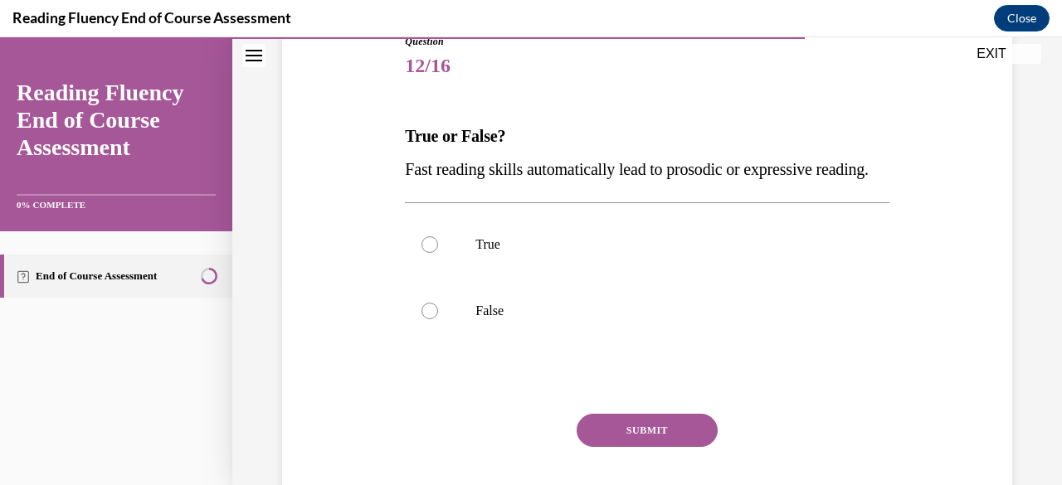
scroll to position [202, 0]
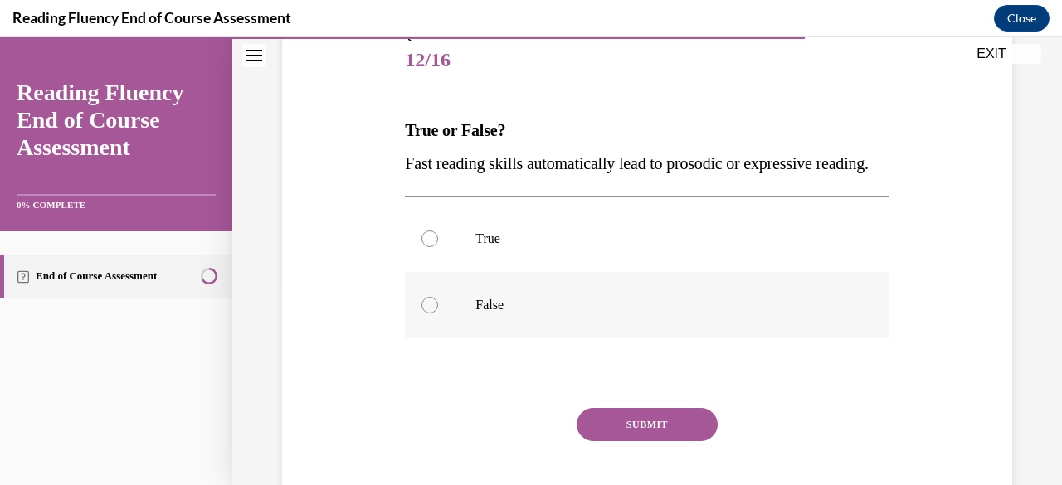
click at [768, 319] on label "False" at bounding box center [647, 305] width 484 height 66
click at [438, 314] on input "False" at bounding box center [429, 305] width 17 height 17
radio input "true"
click at [689, 441] on button "SUBMIT" at bounding box center [647, 424] width 141 height 33
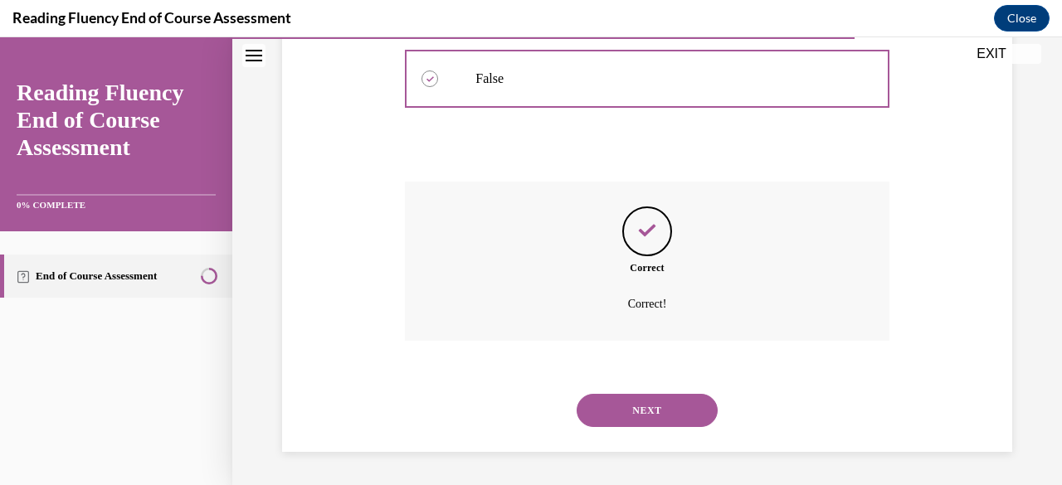
scroll to position [461, 0]
click at [634, 432] on div "NEXT" at bounding box center [647, 410] width 484 height 66
click at [674, 422] on button "NEXT" at bounding box center [647, 410] width 141 height 33
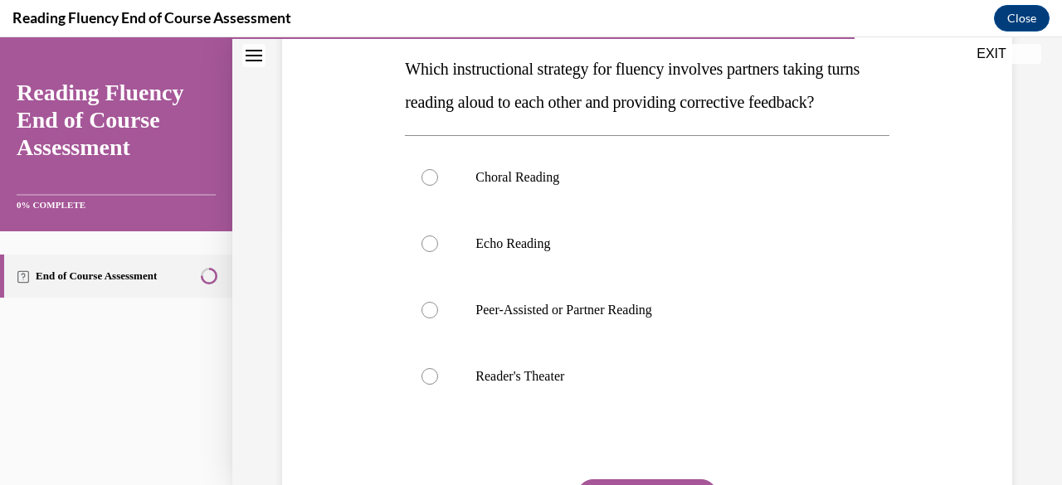
scroll to position [253, 0]
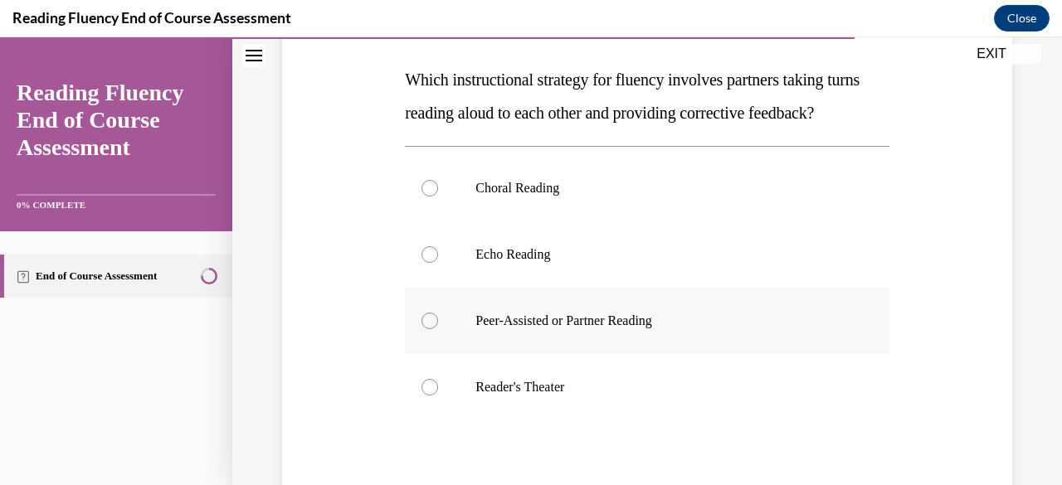
click at [801, 354] on label "Peer-Assisted or Partner Reading" at bounding box center [647, 321] width 484 height 66
click at [438, 329] on input "Peer-Assisted or Partner Reading" at bounding box center [429, 321] width 17 height 17
radio input "true"
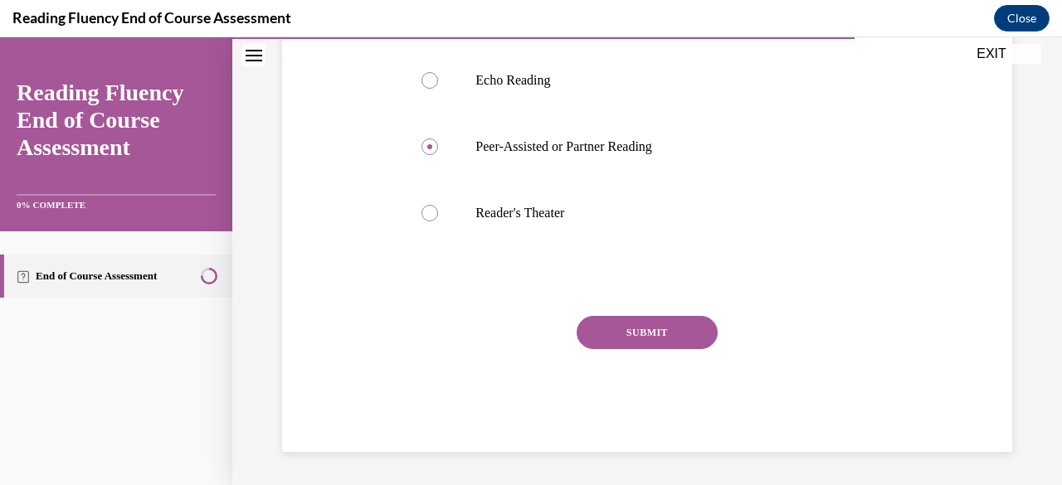
click at [686, 304] on div "Question 13/16 Which instructional strategy for fluency involves partners takin…" at bounding box center [647, 127] width 484 height 649
click at [660, 319] on button "SUBMIT" at bounding box center [647, 332] width 141 height 33
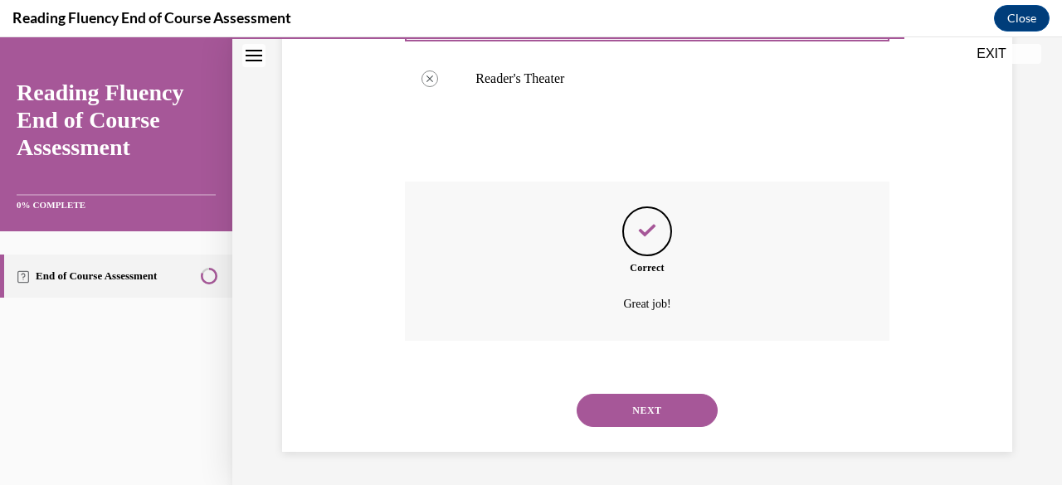
scroll to position [594, 0]
click at [628, 402] on button "NEXT" at bounding box center [647, 410] width 141 height 33
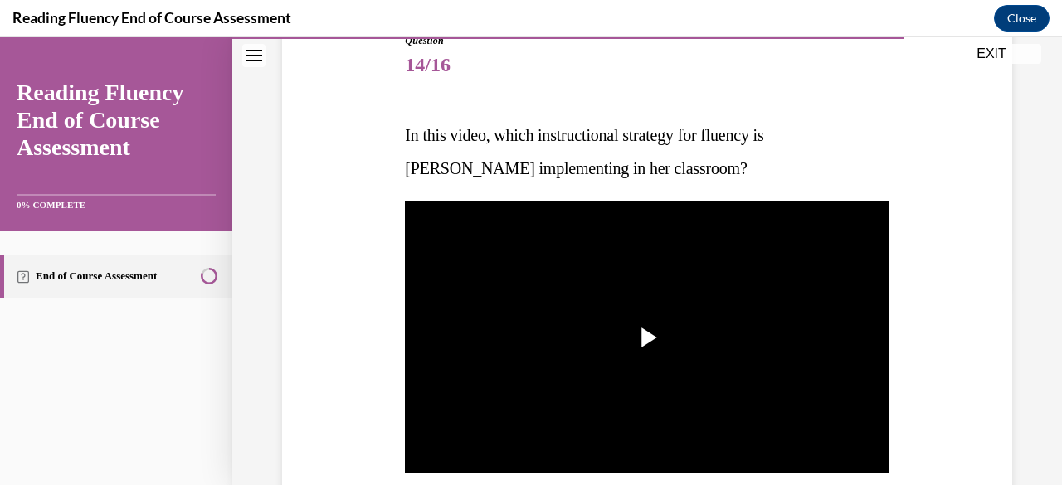
scroll to position [265, 0]
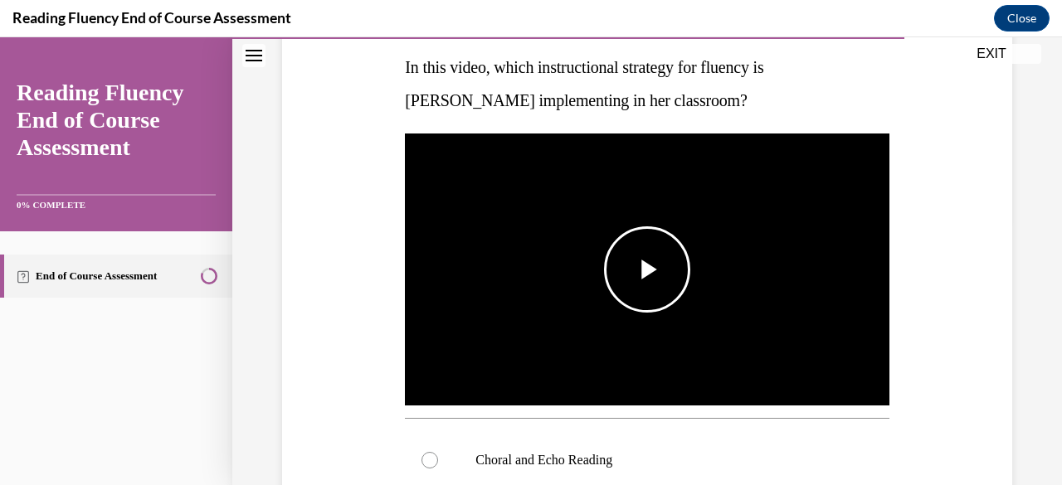
click at [647, 270] on span "Video player" at bounding box center [647, 270] width 0 height 0
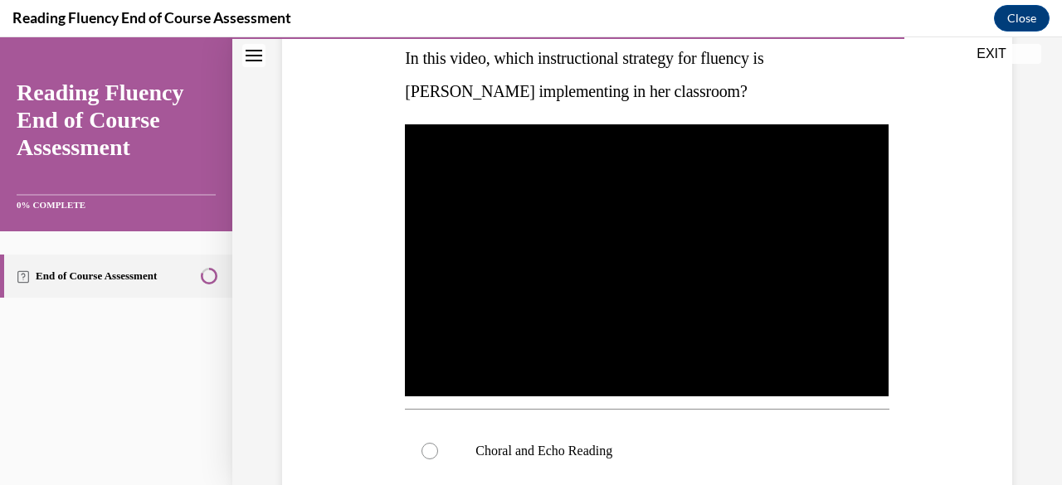
scroll to position [343, 0]
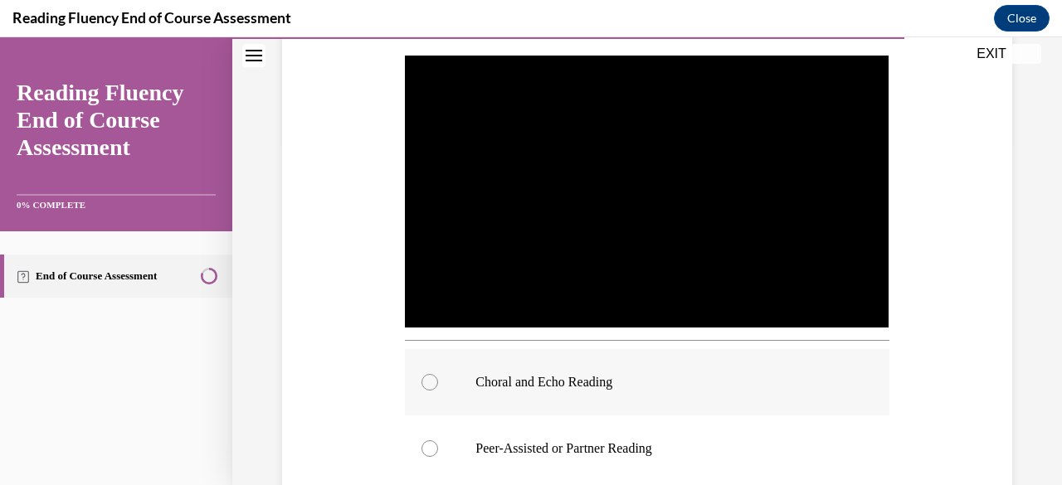
click at [674, 397] on label "Choral and Echo Reading" at bounding box center [647, 382] width 484 height 66
click at [438, 391] on input "Choral and Echo Reading" at bounding box center [429, 382] width 17 height 17
radio input "true"
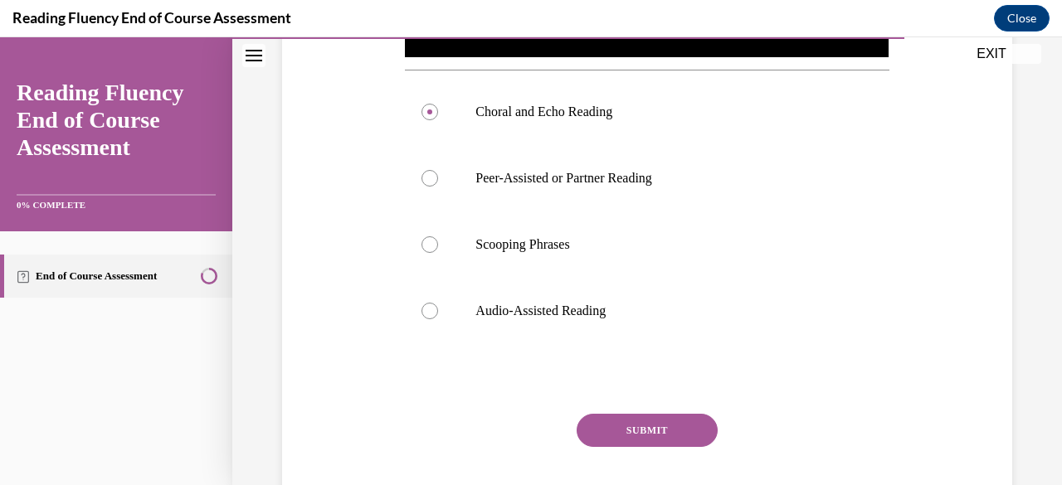
click at [640, 432] on button "SUBMIT" at bounding box center [647, 430] width 141 height 33
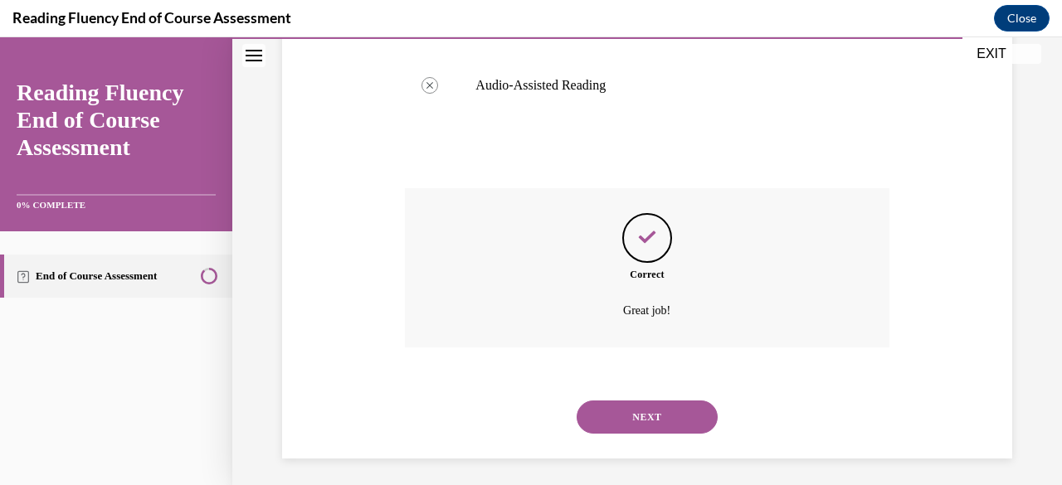
scroll to position [840, 0]
click at [660, 402] on button "NEXT" at bounding box center [647, 416] width 141 height 33
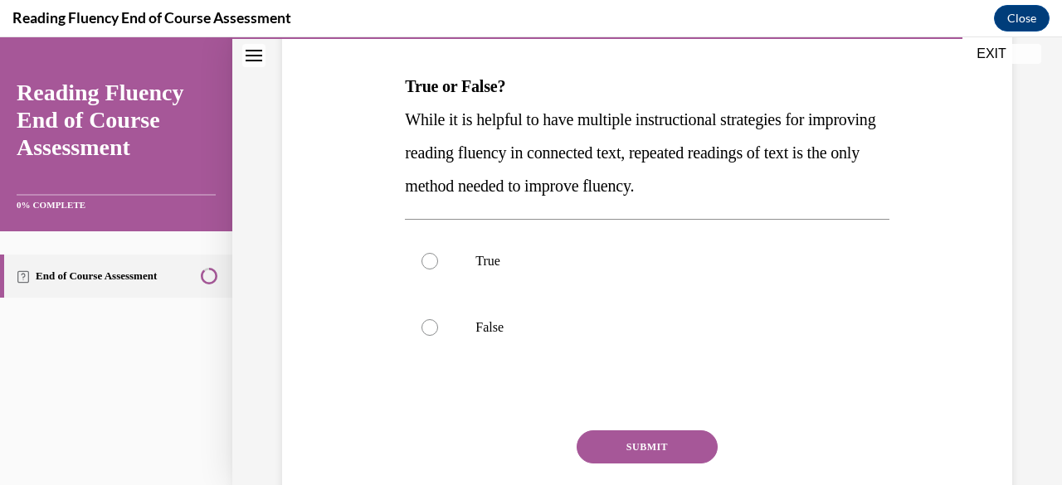
scroll to position [247, 0]
click at [687, 333] on p "False" at bounding box center [661, 327] width 372 height 17
click at [438, 333] on input "False" at bounding box center [429, 327] width 17 height 17
radio input "true"
click at [656, 425] on div "Question 15/16 True or False? While it is helpful to have multiple instructiona…" at bounding box center [647, 274] width 484 height 582
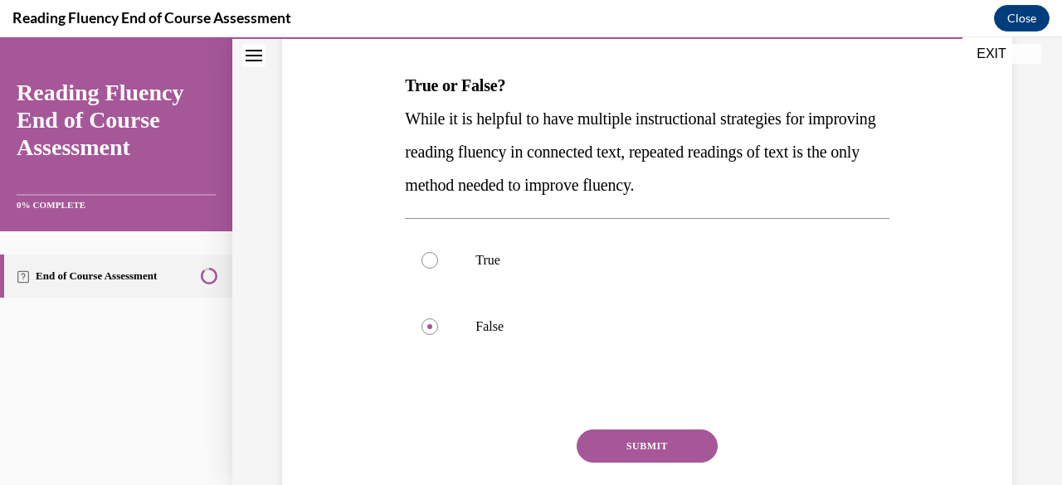
click at [645, 436] on button "SUBMIT" at bounding box center [647, 446] width 141 height 33
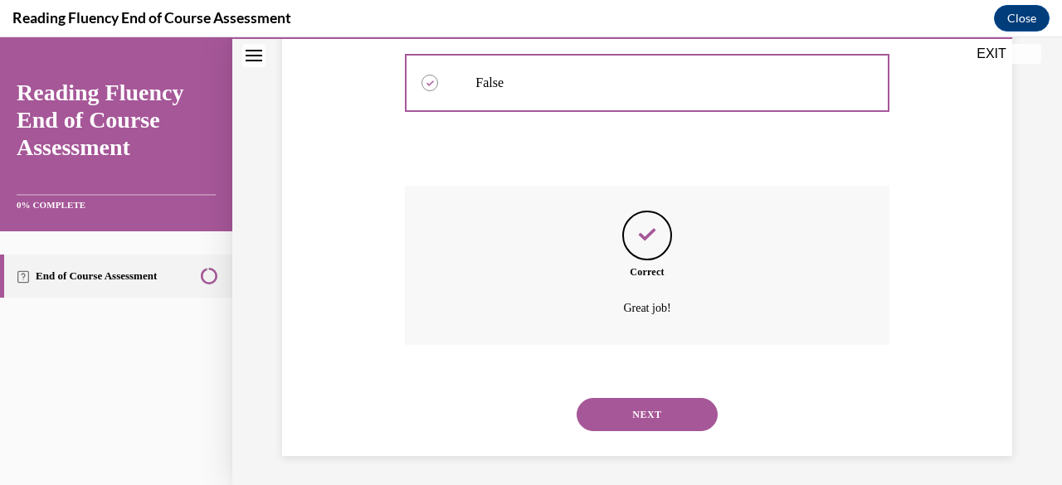
scroll to position [494, 0]
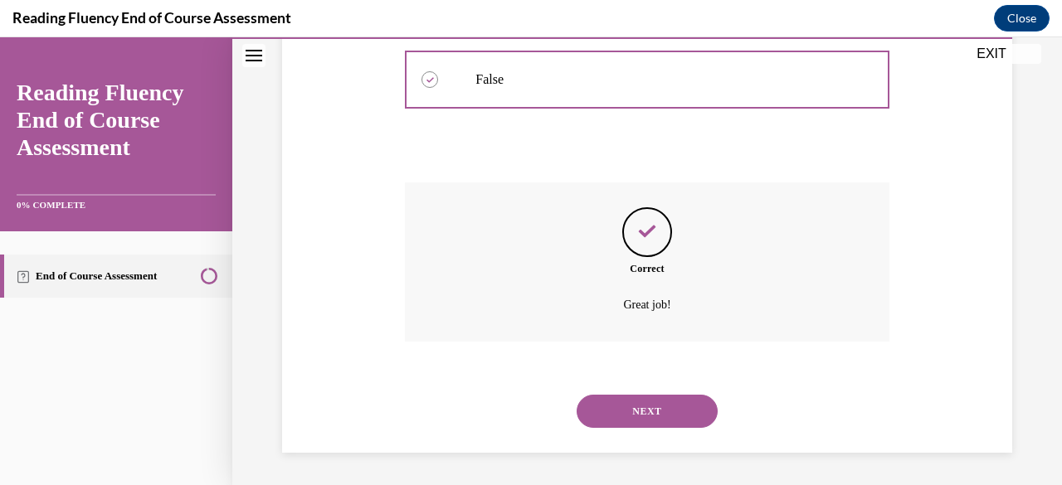
click at [670, 435] on div "NEXT" at bounding box center [647, 411] width 484 height 66
click at [669, 408] on button "NEXT" at bounding box center [647, 411] width 141 height 33
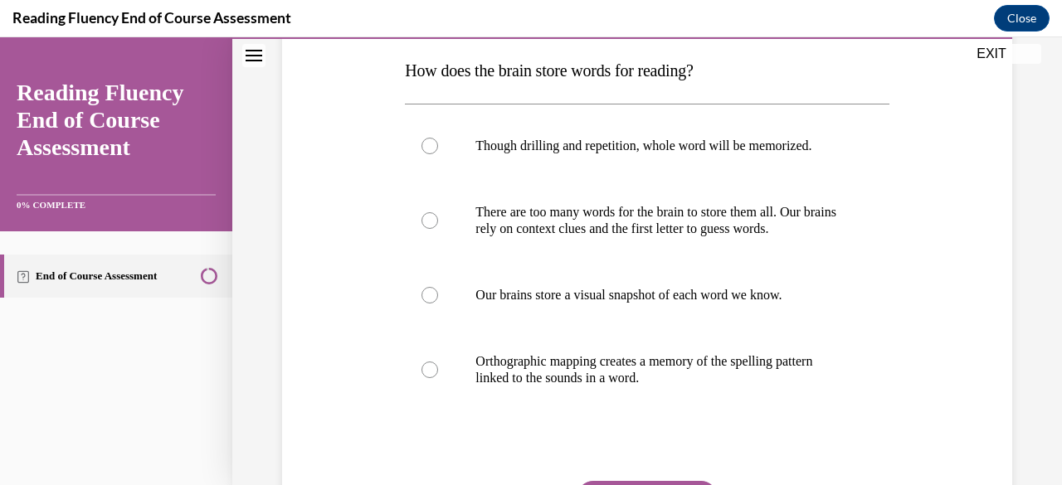
scroll to position [261, 0]
click at [639, 387] on label "Orthographic mapping creates a memory of the spelling pattern linked to the sou…" at bounding box center [647, 370] width 484 height 83
click at [438, 379] on input "Orthographic mapping creates a memory of the spelling pattern linked to the sou…" at bounding box center [429, 371] width 17 height 17
radio input "true"
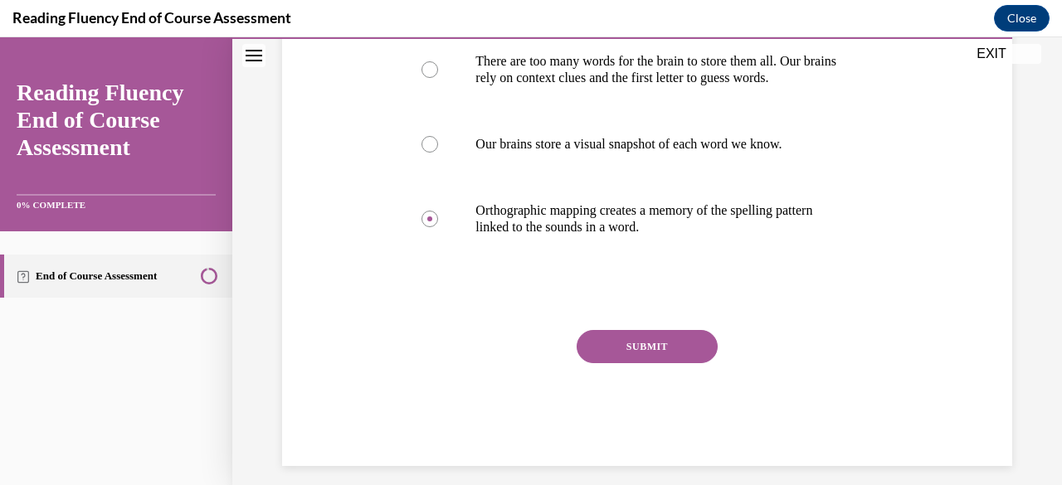
click at [643, 353] on button "SUBMIT" at bounding box center [647, 346] width 141 height 33
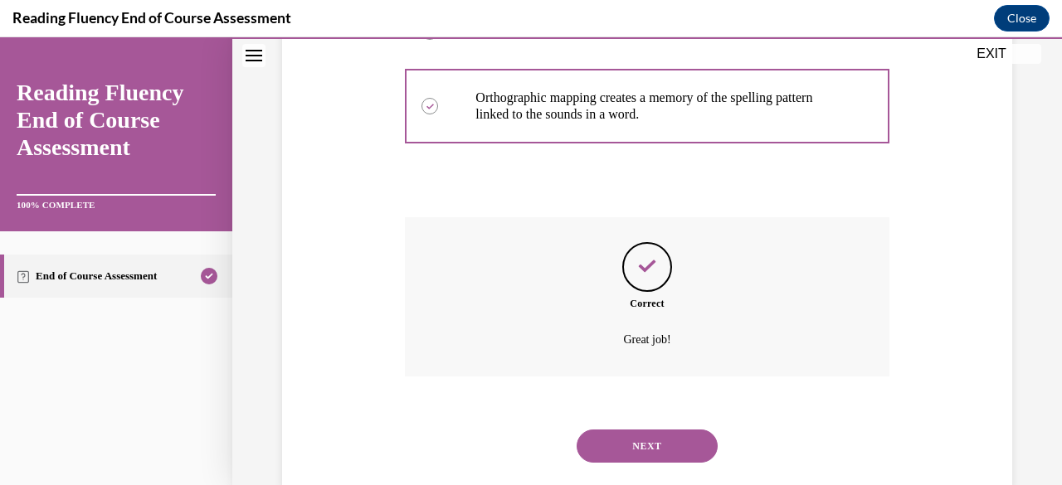
scroll to position [561, 0]
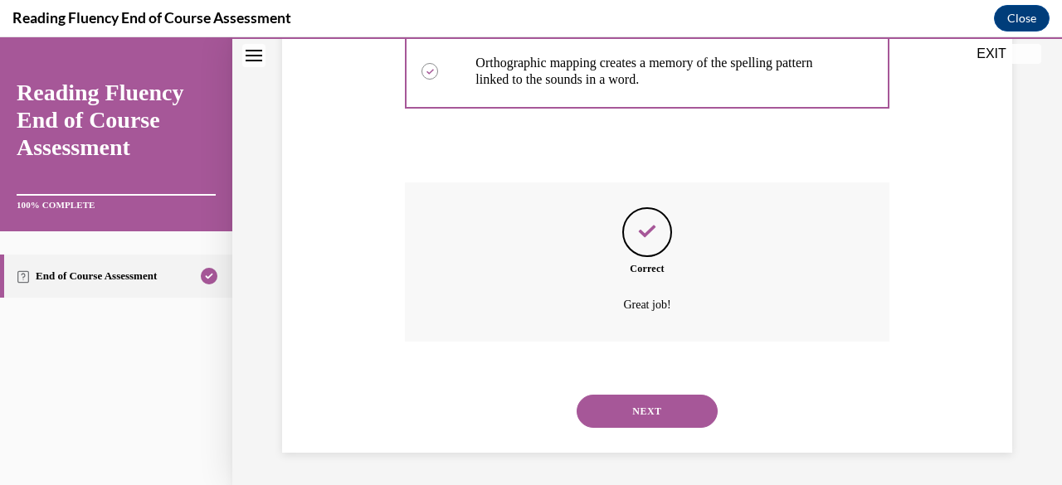
click at [620, 412] on button "NEXT" at bounding box center [647, 411] width 141 height 33
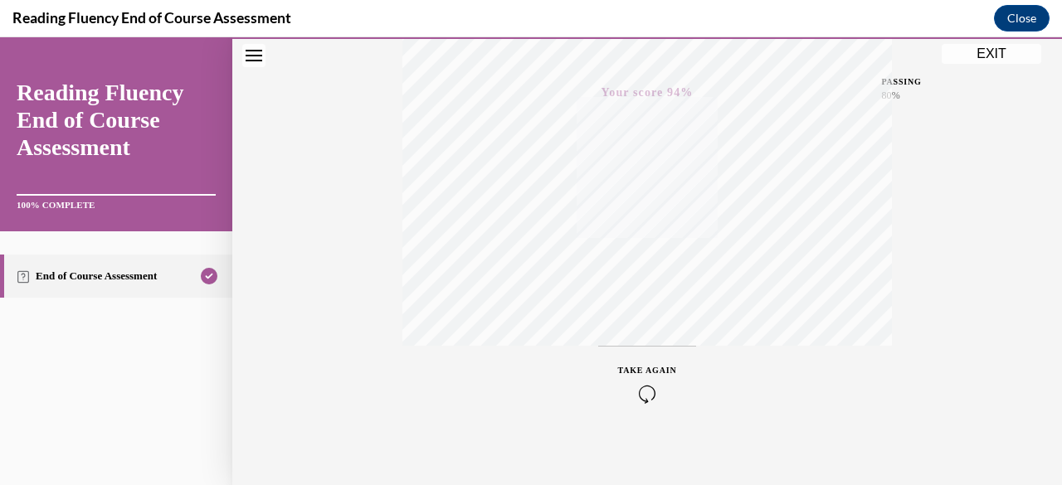
scroll to position [402, 0]
click at [977, 56] on button "EXIT" at bounding box center [992, 54] width 100 height 20
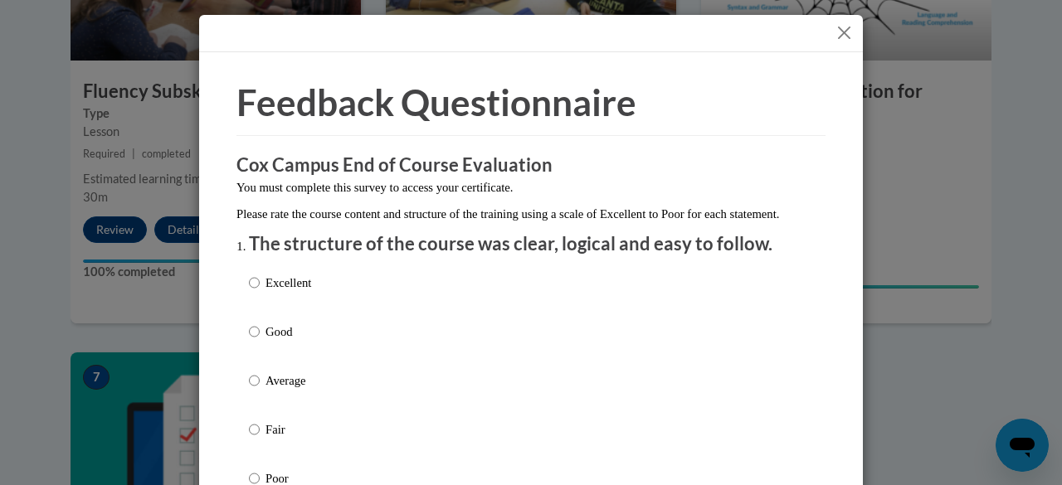
scroll to position [76, 0]
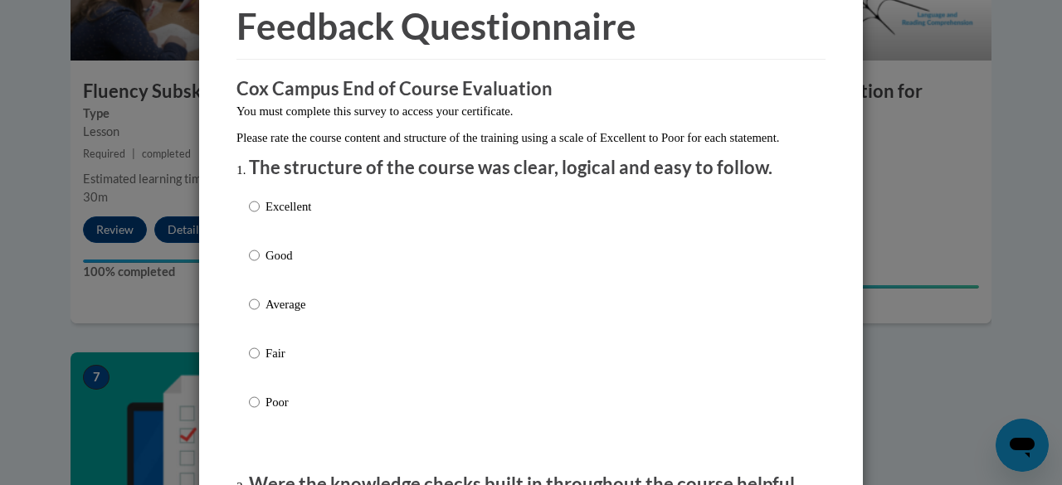
click at [448, 249] on div "Excellent Good Average Fair Poor" at bounding box center [531, 324] width 564 height 270
click at [282, 265] on p "Good" at bounding box center [288, 255] width 46 height 18
click at [260, 265] on input "Good" at bounding box center [254, 255] width 11 height 18
radio input "true"
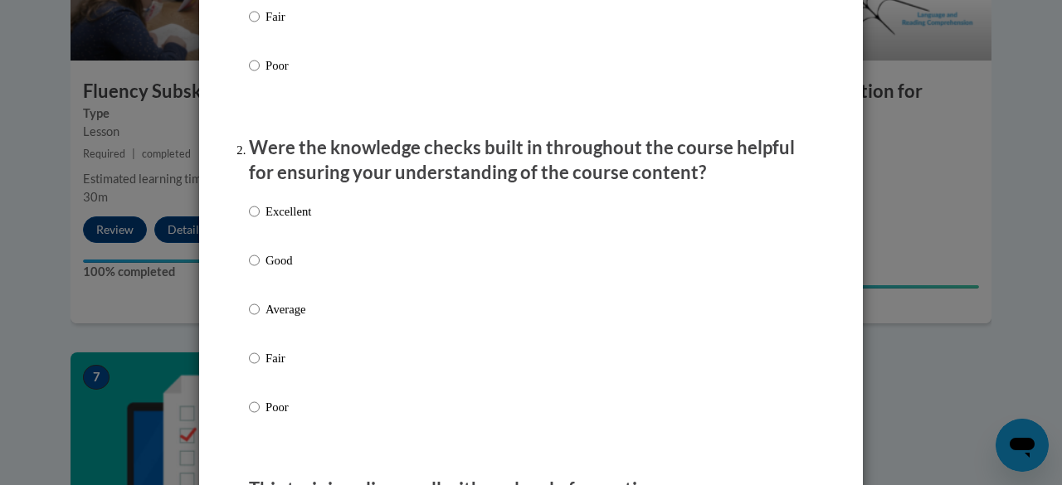
click at [281, 270] on p "Good" at bounding box center [288, 260] width 46 height 18
click at [260, 270] on input "Good" at bounding box center [254, 260] width 11 height 18
radio input "true"
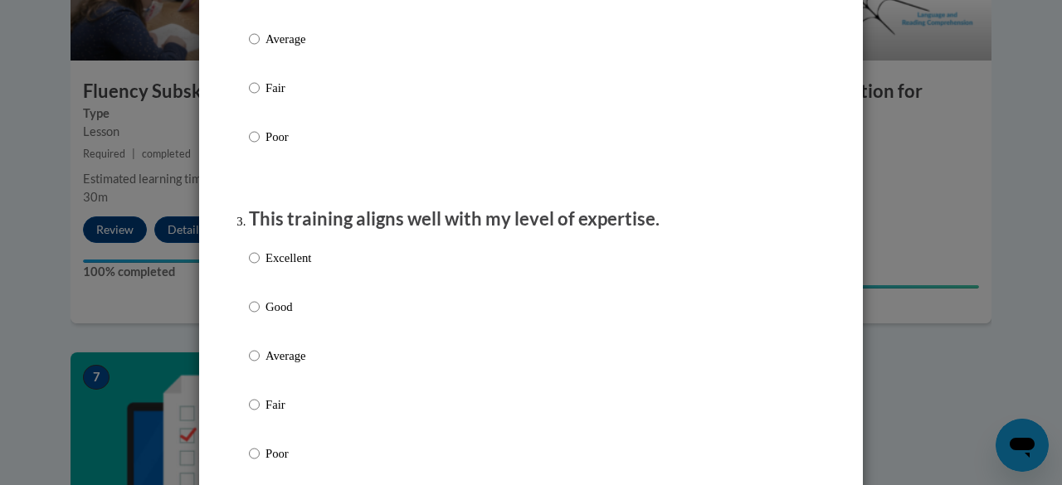
scroll to position [715, 0]
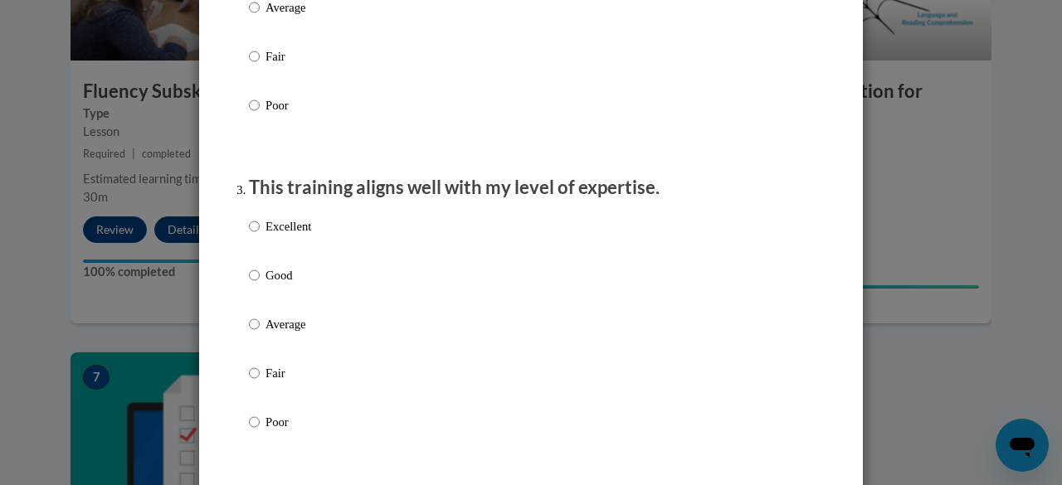
click at [276, 285] on p "Good" at bounding box center [288, 275] width 46 height 18
click at [260, 285] on input "Good" at bounding box center [254, 275] width 11 height 18
radio input "true"
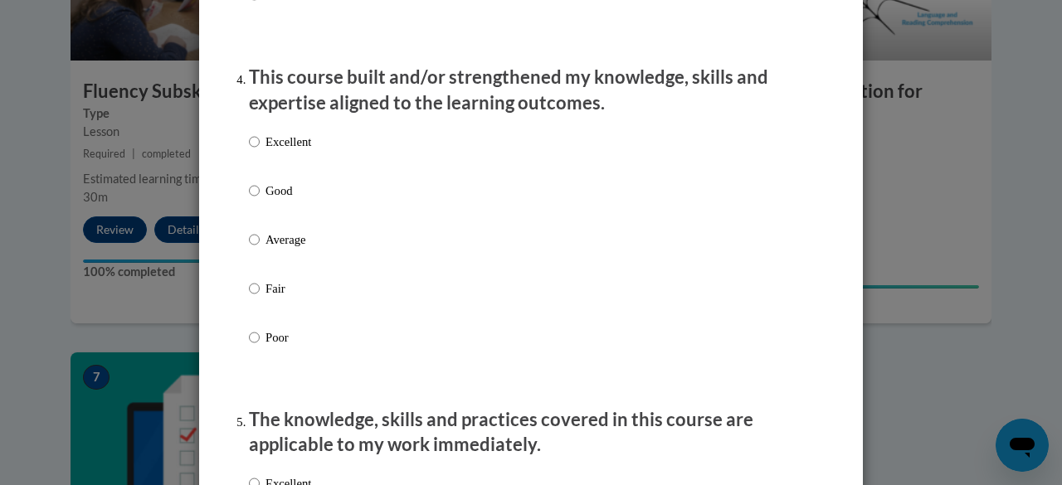
scroll to position [1143, 0]
click at [273, 199] on p "Good" at bounding box center [288, 190] width 46 height 18
click at [260, 199] on input "Good" at bounding box center [254, 190] width 11 height 18
radio input "true"
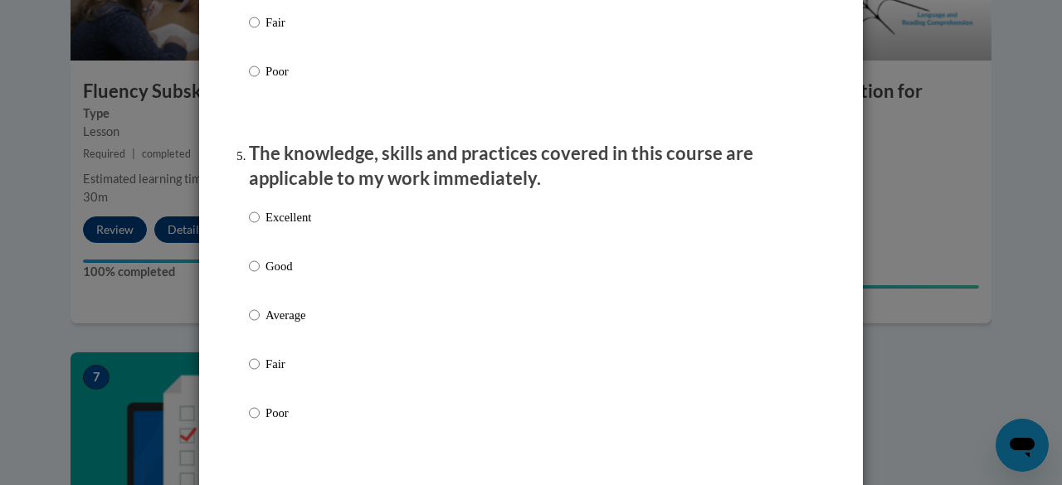
click at [273, 275] on p "Good" at bounding box center [288, 266] width 46 height 18
click at [260, 275] on input "Good" at bounding box center [254, 266] width 11 height 18
radio input "true"
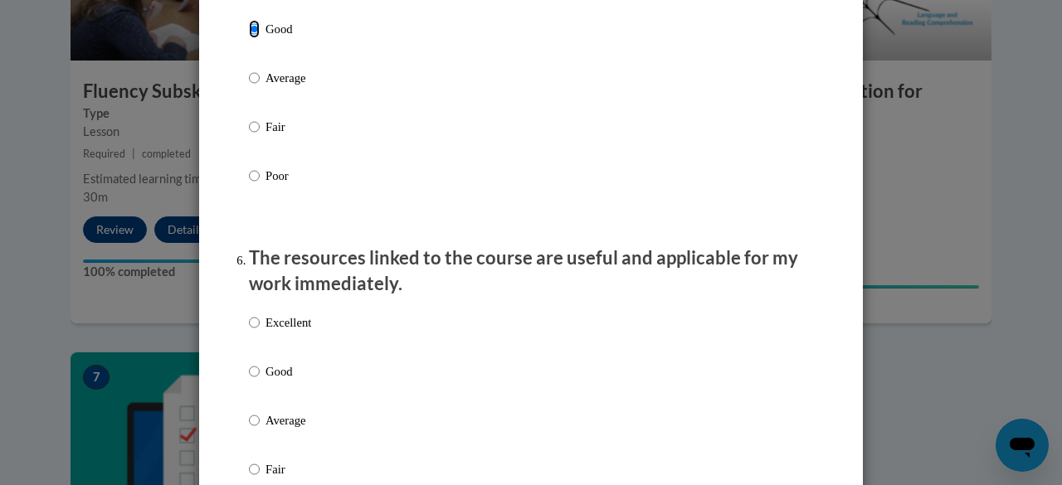
scroll to position [1780, 0]
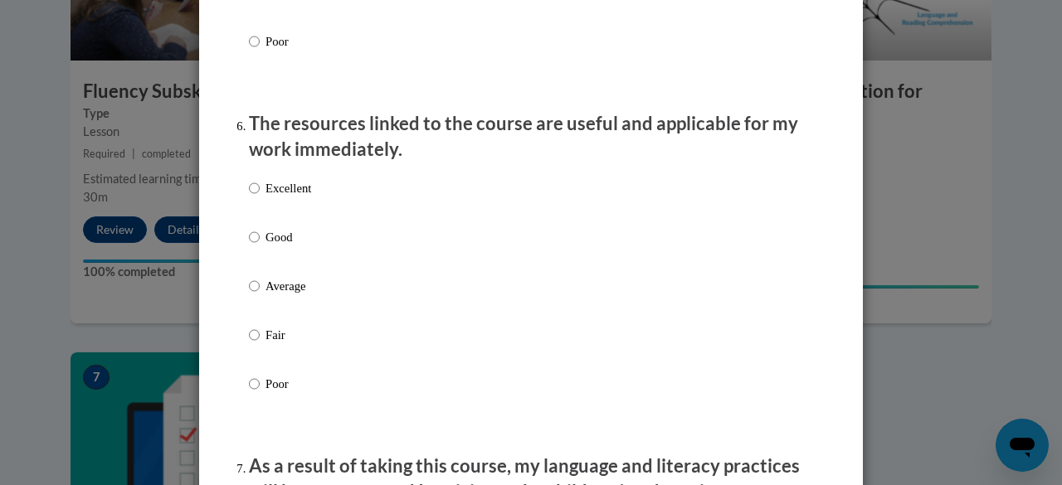
click at [278, 243] on p "Good" at bounding box center [288, 237] width 46 height 18
click at [260, 243] on input "Good" at bounding box center [254, 237] width 11 height 18
radio input "true"
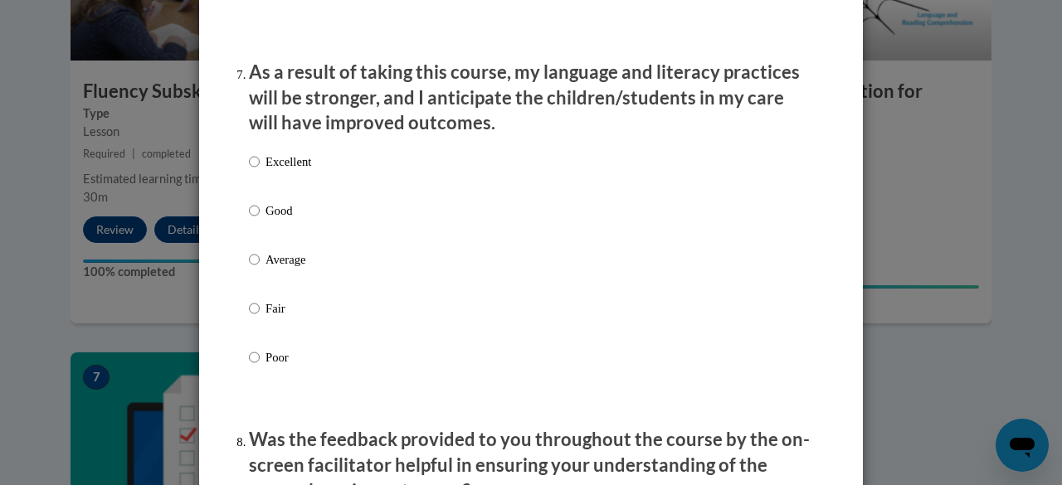
click at [269, 220] on p "Good" at bounding box center [288, 211] width 46 height 18
click at [260, 220] on input "Good" at bounding box center [254, 211] width 11 height 18
radio input "true"
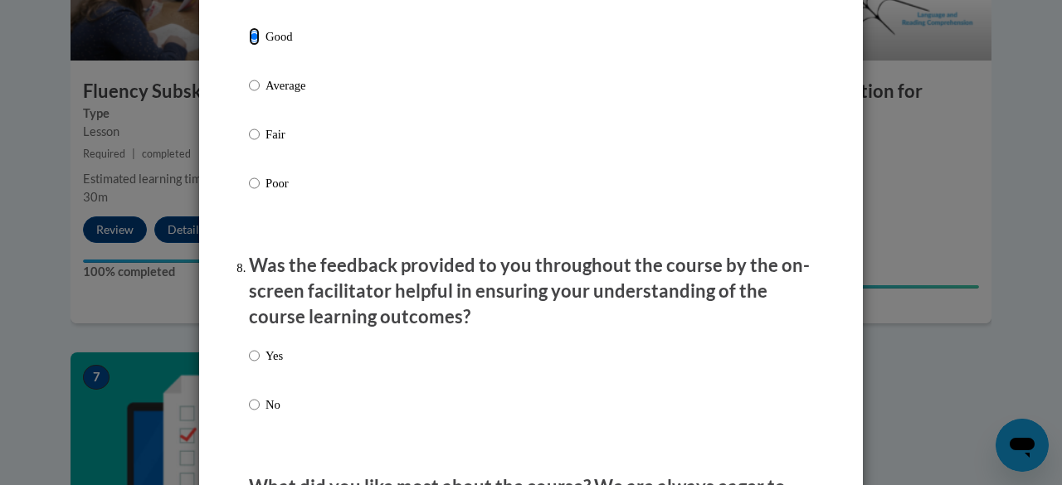
scroll to position [2513, 0]
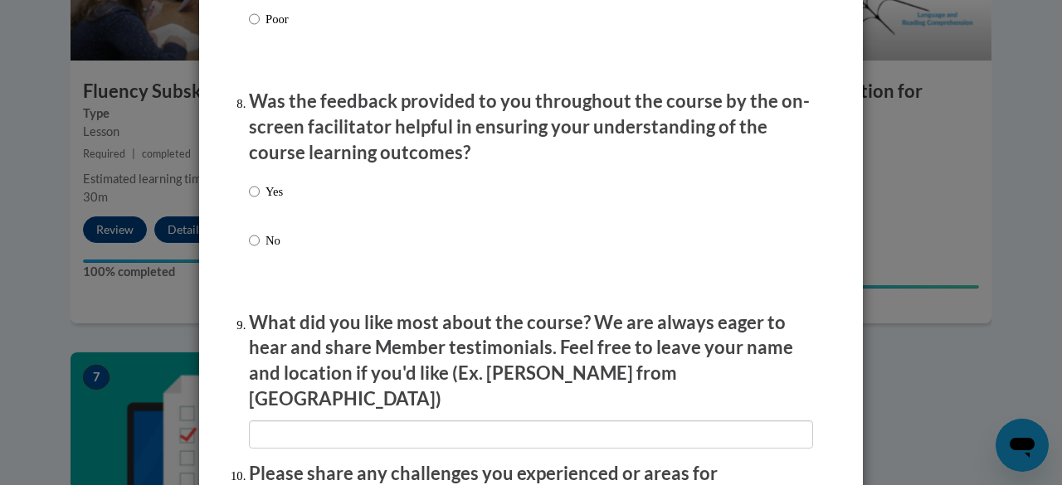
click at [270, 201] on p "Yes" at bounding box center [273, 192] width 17 height 18
click at [260, 201] on input "Yes" at bounding box center [254, 192] width 11 height 18
radio input "true"
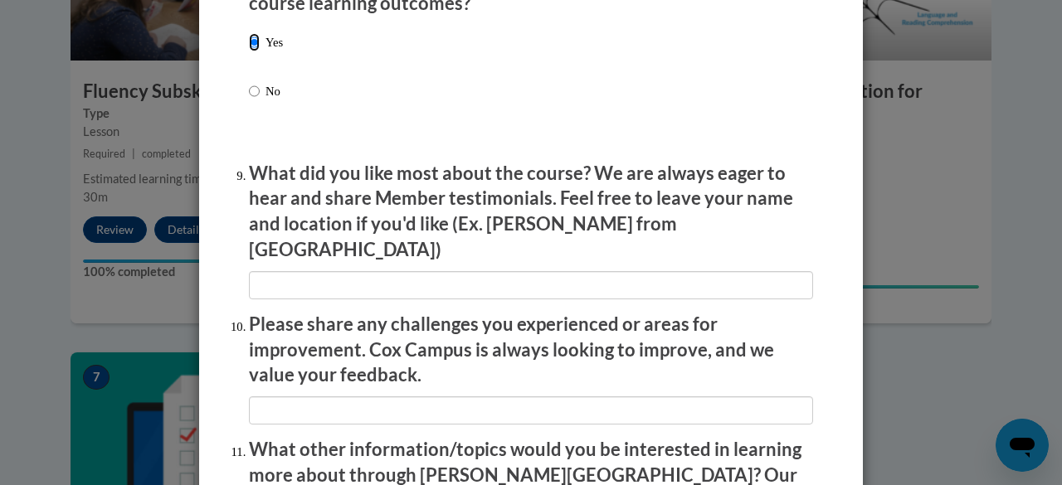
scroll to position [2681, 0]
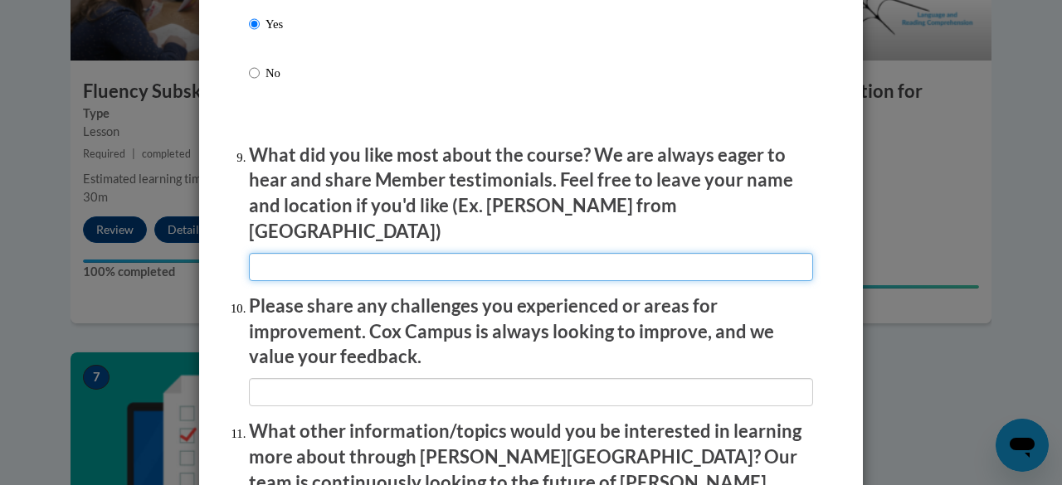
click at [325, 253] on input "textbox" at bounding box center [531, 267] width 564 height 28
type input "n/a"
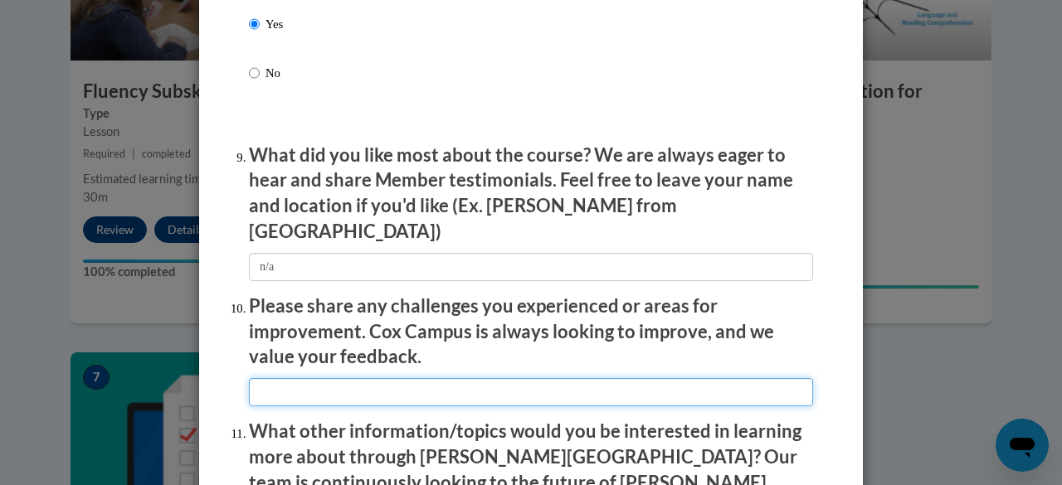
click at [334, 378] on input "textbox" at bounding box center [531, 392] width 564 height 28
type input "n/a"
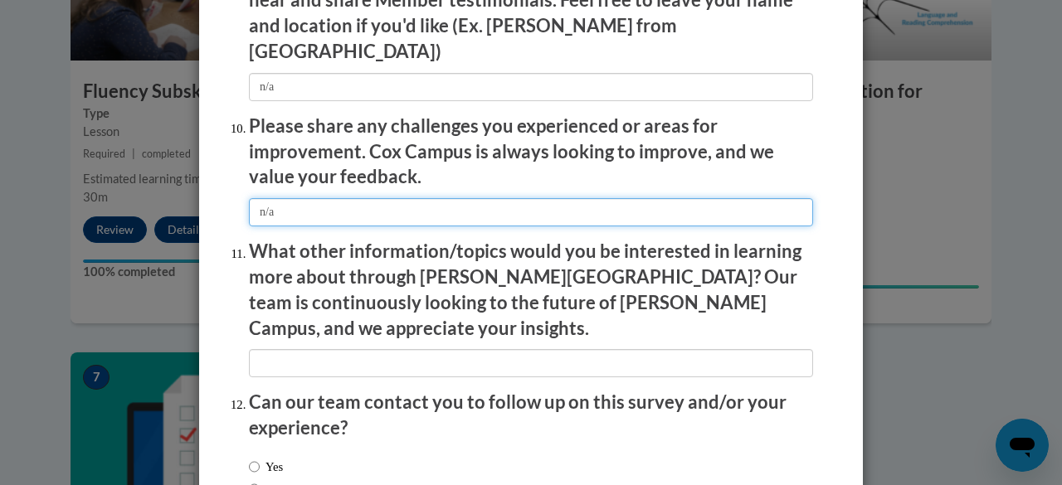
scroll to position [2890, 0]
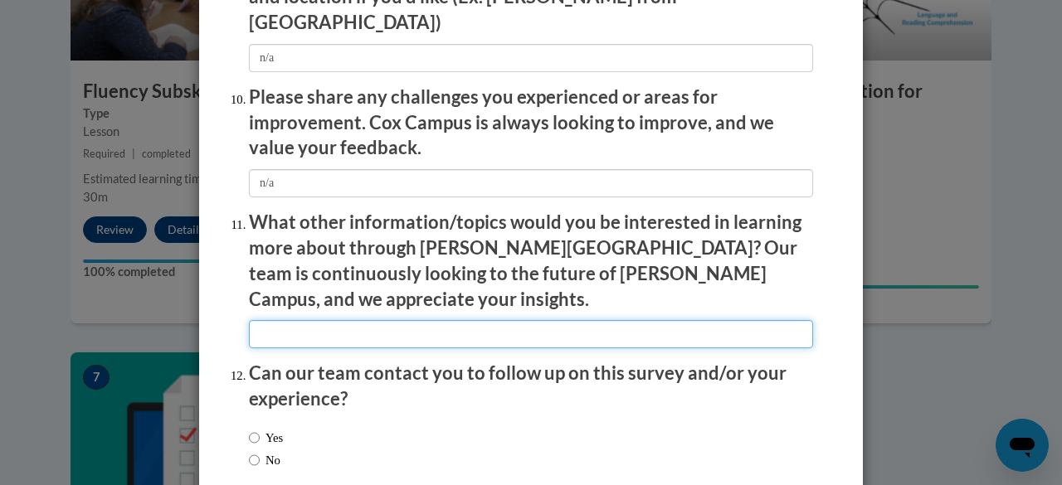
click at [486, 320] on input "textbox" at bounding box center [531, 334] width 564 height 28
type input "N/A"
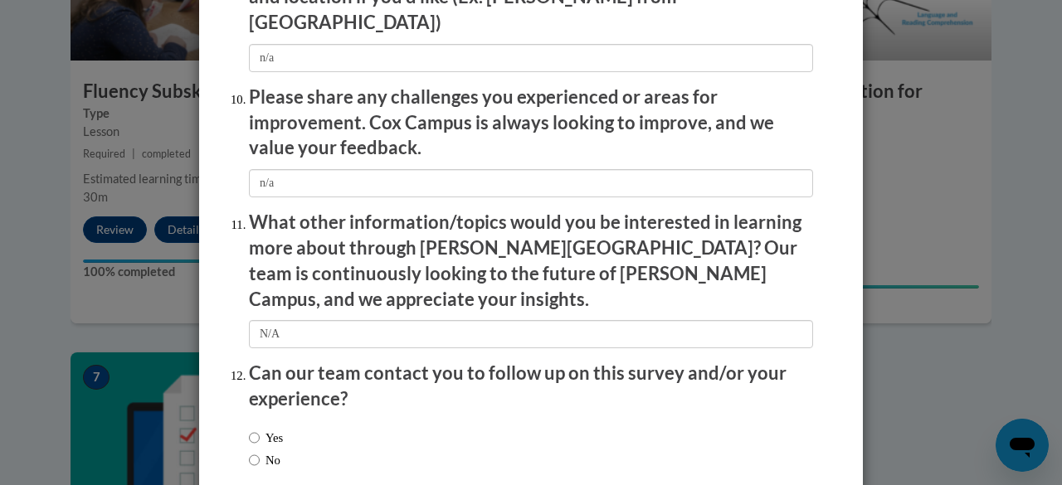
click at [497, 421] on div "Yes No" at bounding box center [531, 452] width 564 height 62
click at [264, 451] on label "No" at bounding box center [265, 460] width 32 height 18
click at [260, 451] on input "No" at bounding box center [254, 460] width 11 height 18
radio input "true"
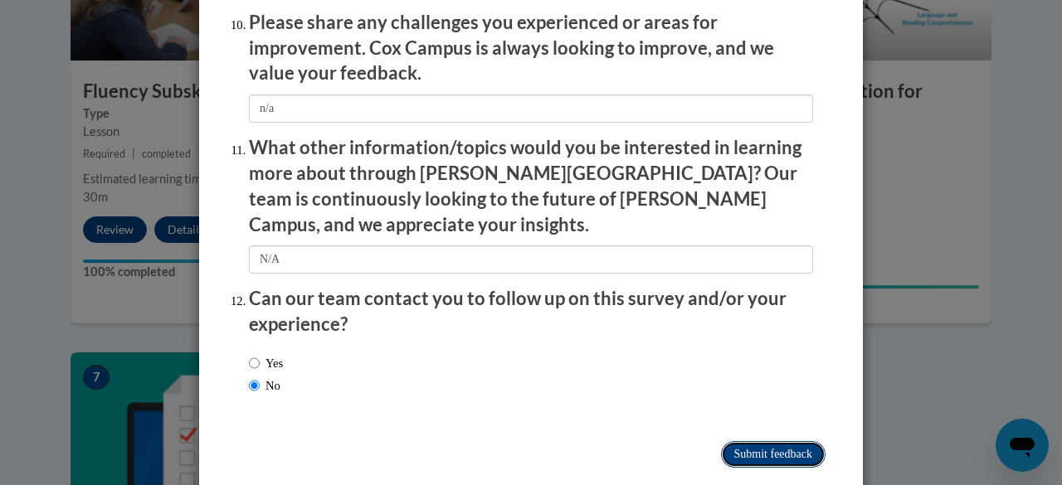
click at [767, 441] on input "Submit feedback" at bounding box center [773, 454] width 105 height 27
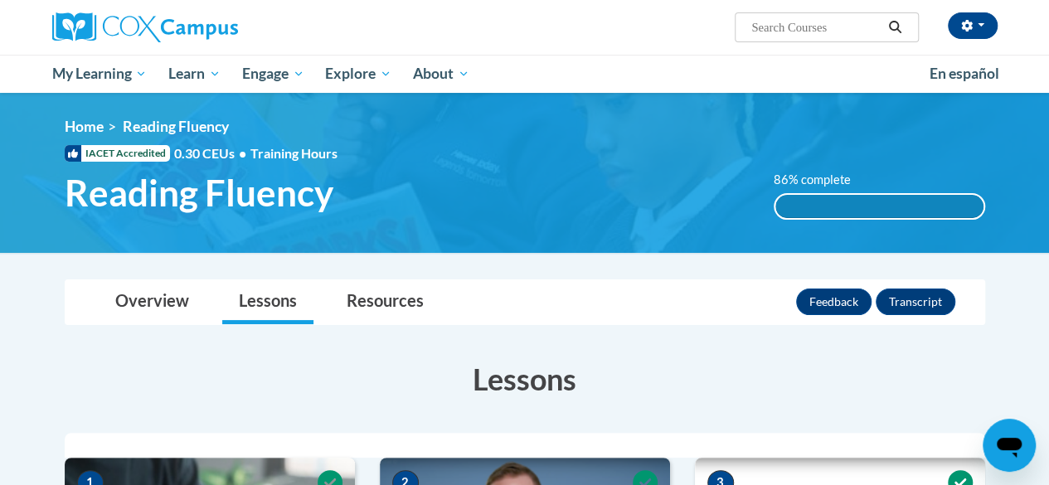
scroll to position [12, 0]
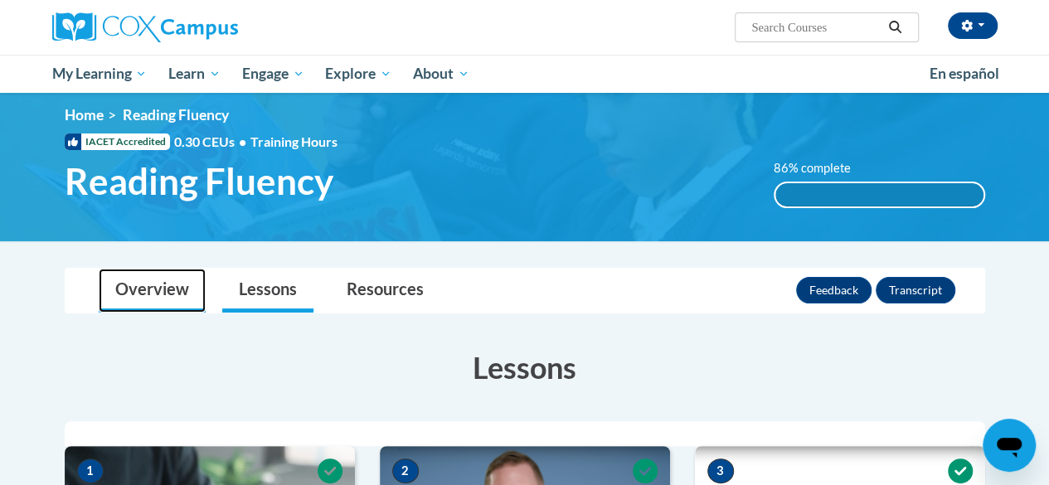
click at [169, 308] on link "Overview" at bounding box center [152, 291] width 107 height 44
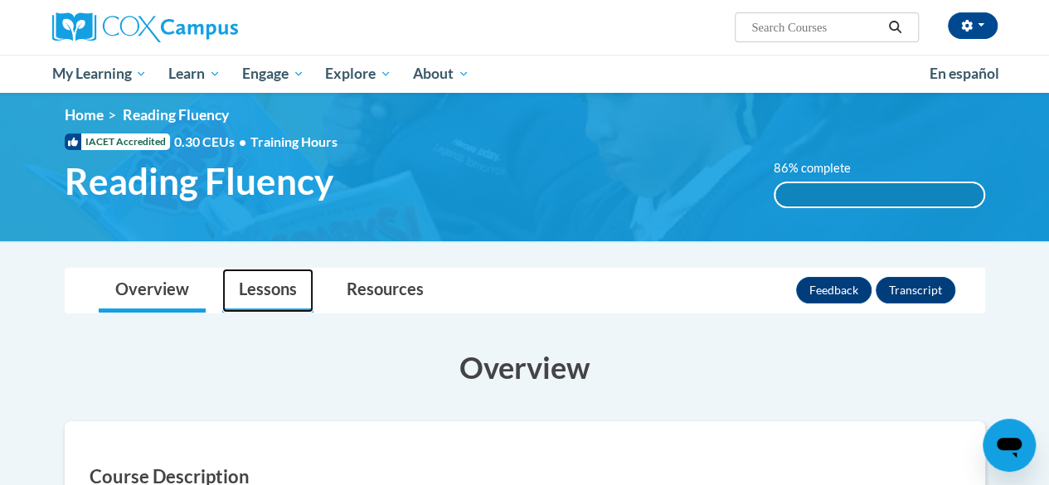
click at [249, 282] on link "Lessons" at bounding box center [267, 291] width 91 height 44
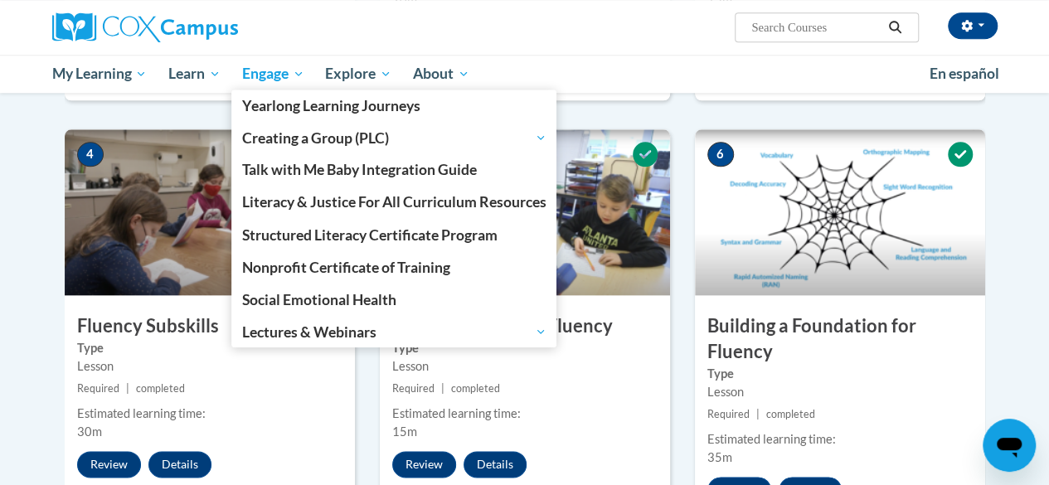
scroll to position [786, 0]
